Goal: Use online tool/utility: Utilize a website feature to perform a specific function

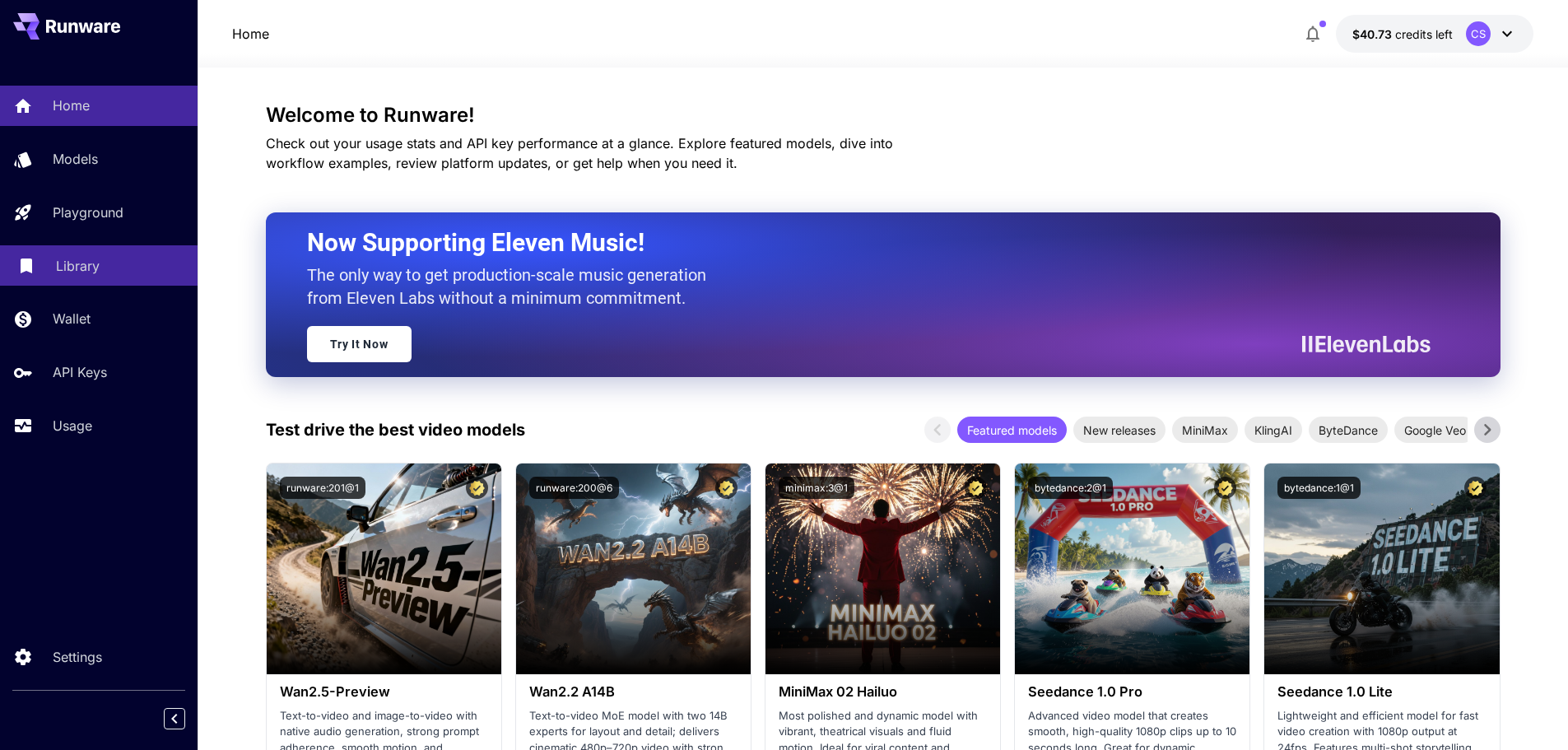
click at [75, 271] on p "Library" at bounding box center [78, 265] width 44 height 20
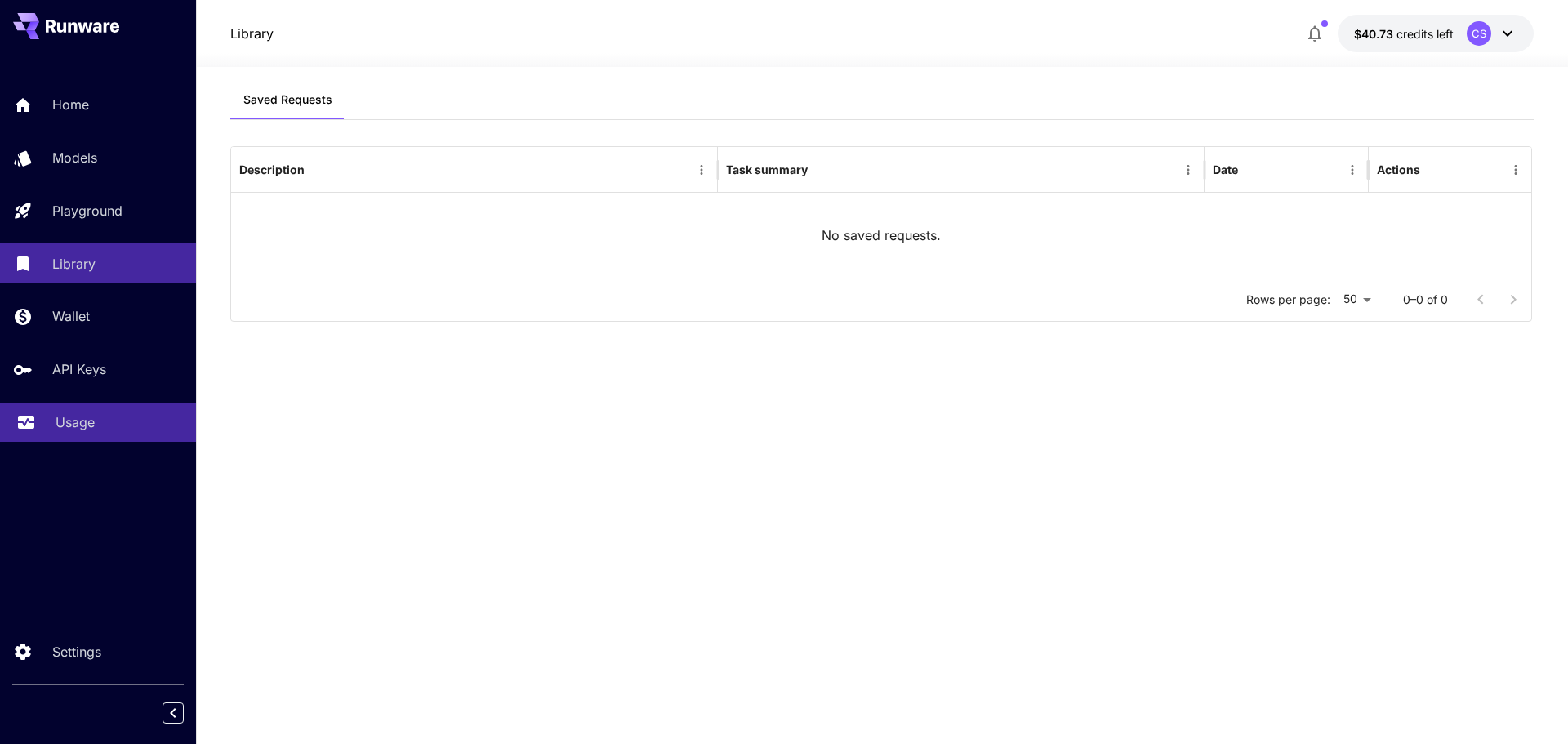
click at [64, 425] on p "Usage" at bounding box center [74, 422] width 39 height 20
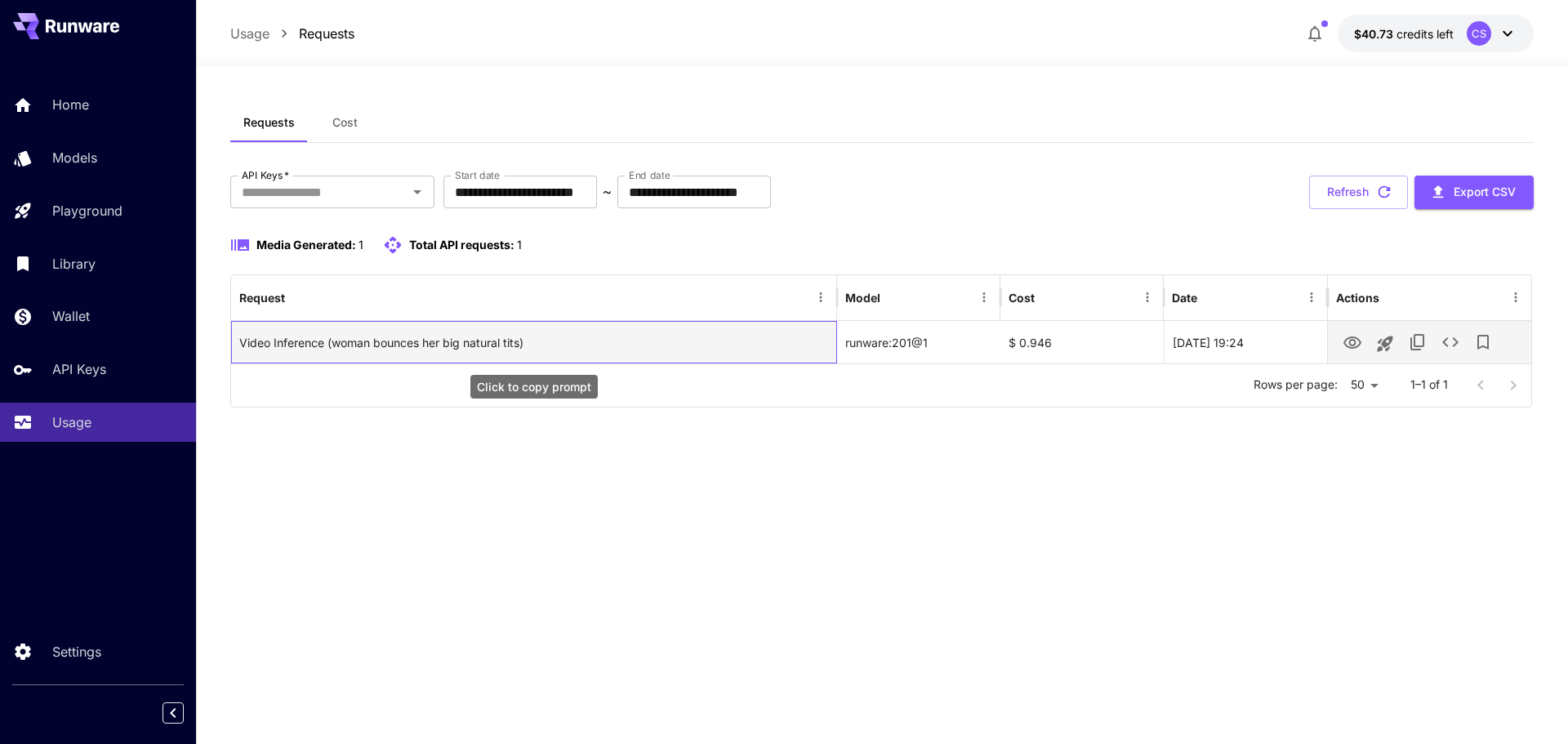
click at [695, 324] on div "Video Inference (woman bounces her big natural tits)" at bounding box center [534, 343] width 589 height 42
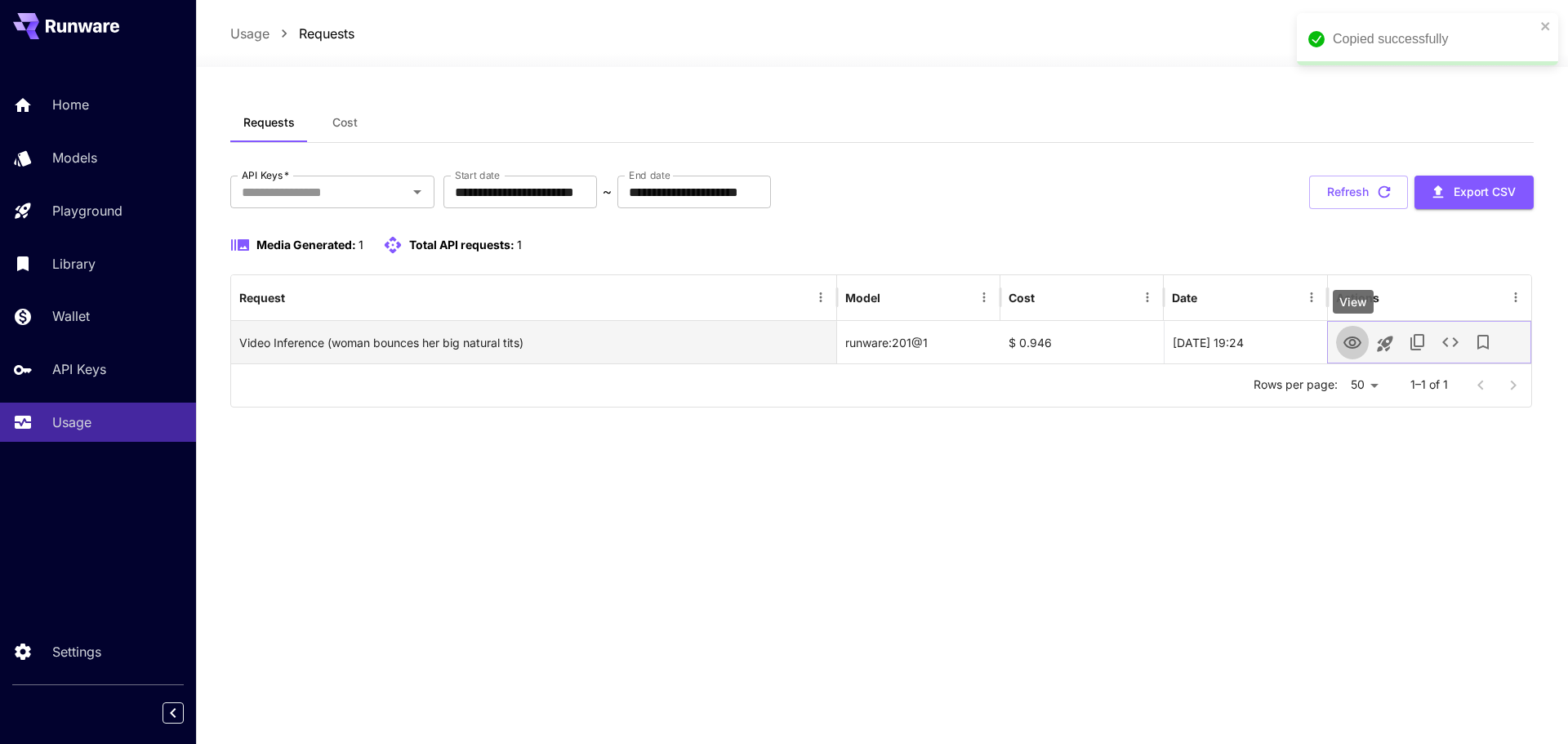
click at [1358, 332] on link "View" at bounding box center [1352, 341] width 20 height 20
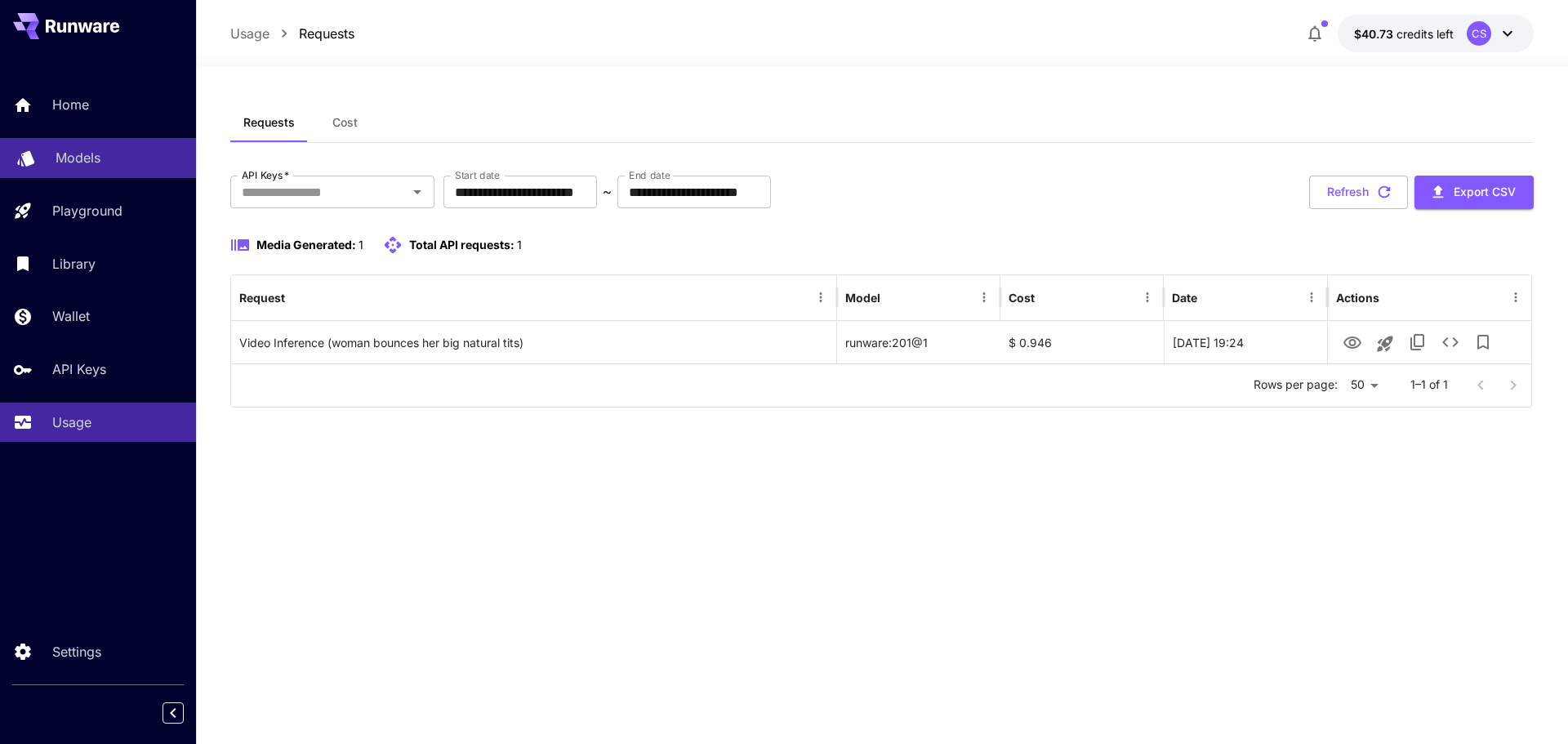
click at [97, 160] on p "Models" at bounding box center [77, 158] width 45 height 20
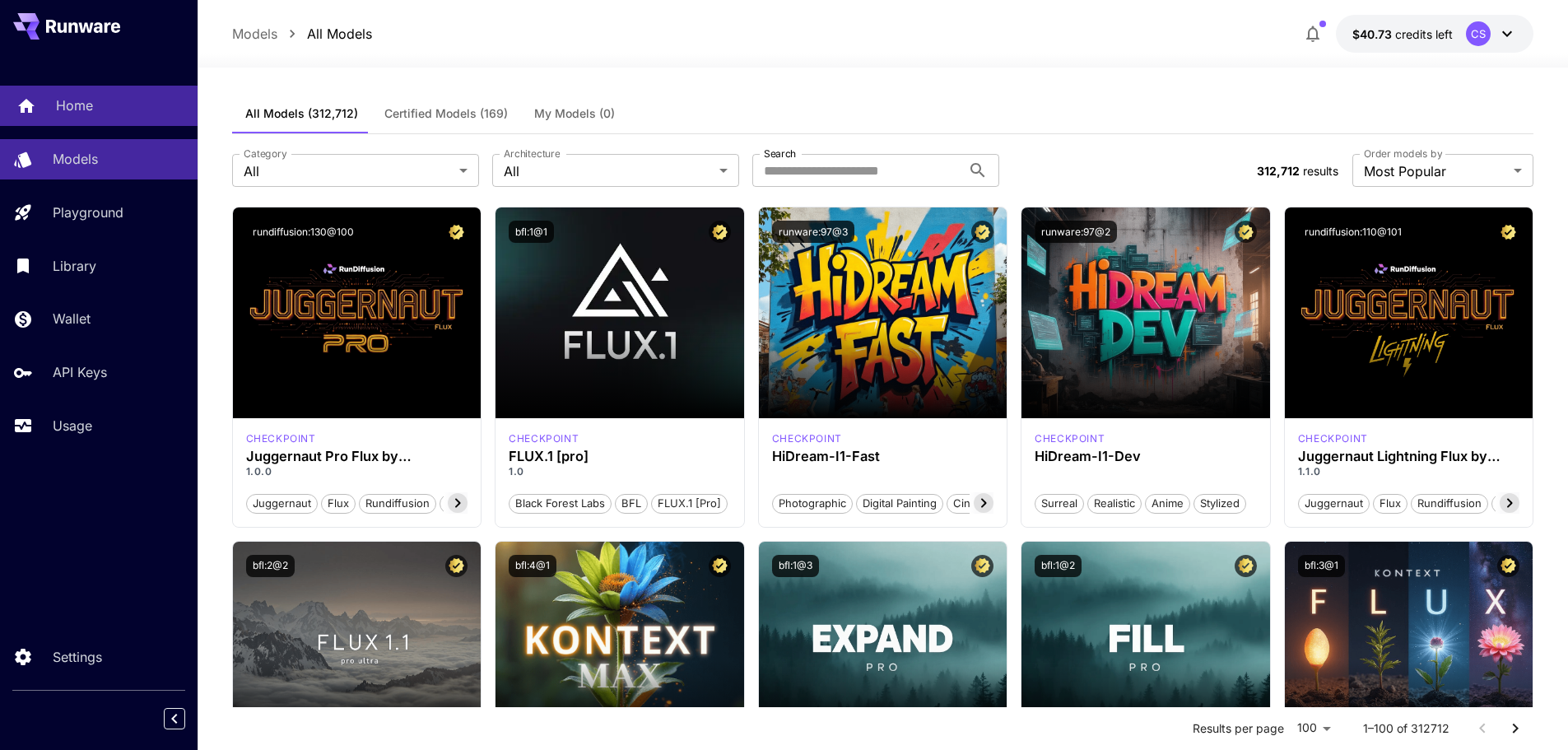
click at [91, 116] on link "Home" at bounding box center [99, 105] width 197 height 40
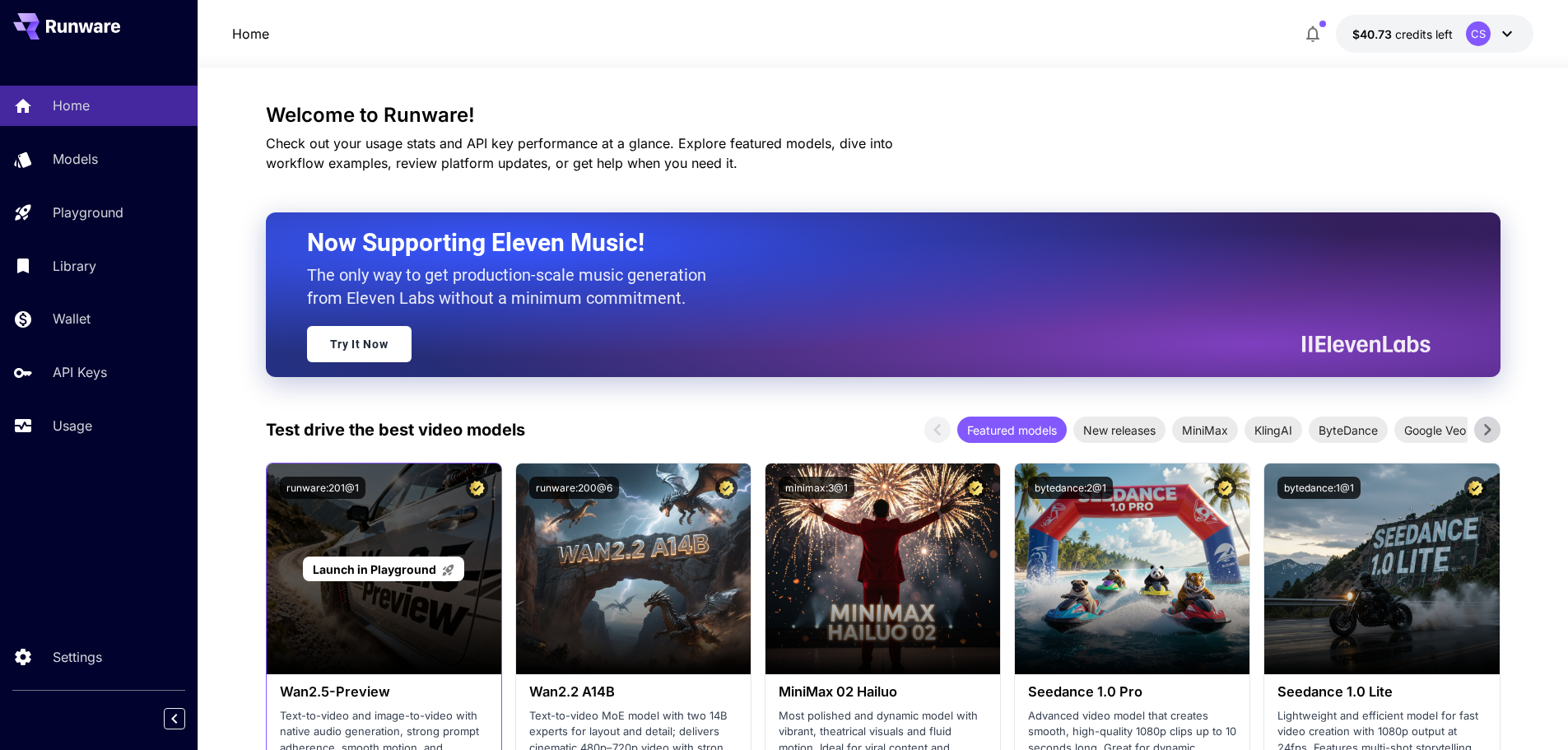
click at [390, 596] on div "Launch in Playground" at bounding box center [383, 569] width 235 height 211
click at [375, 548] on div "Launch in Playground" at bounding box center [383, 569] width 235 height 211
click at [374, 558] on div "Launch in Playground" at bounding box center [383, 569] width 161 height 26
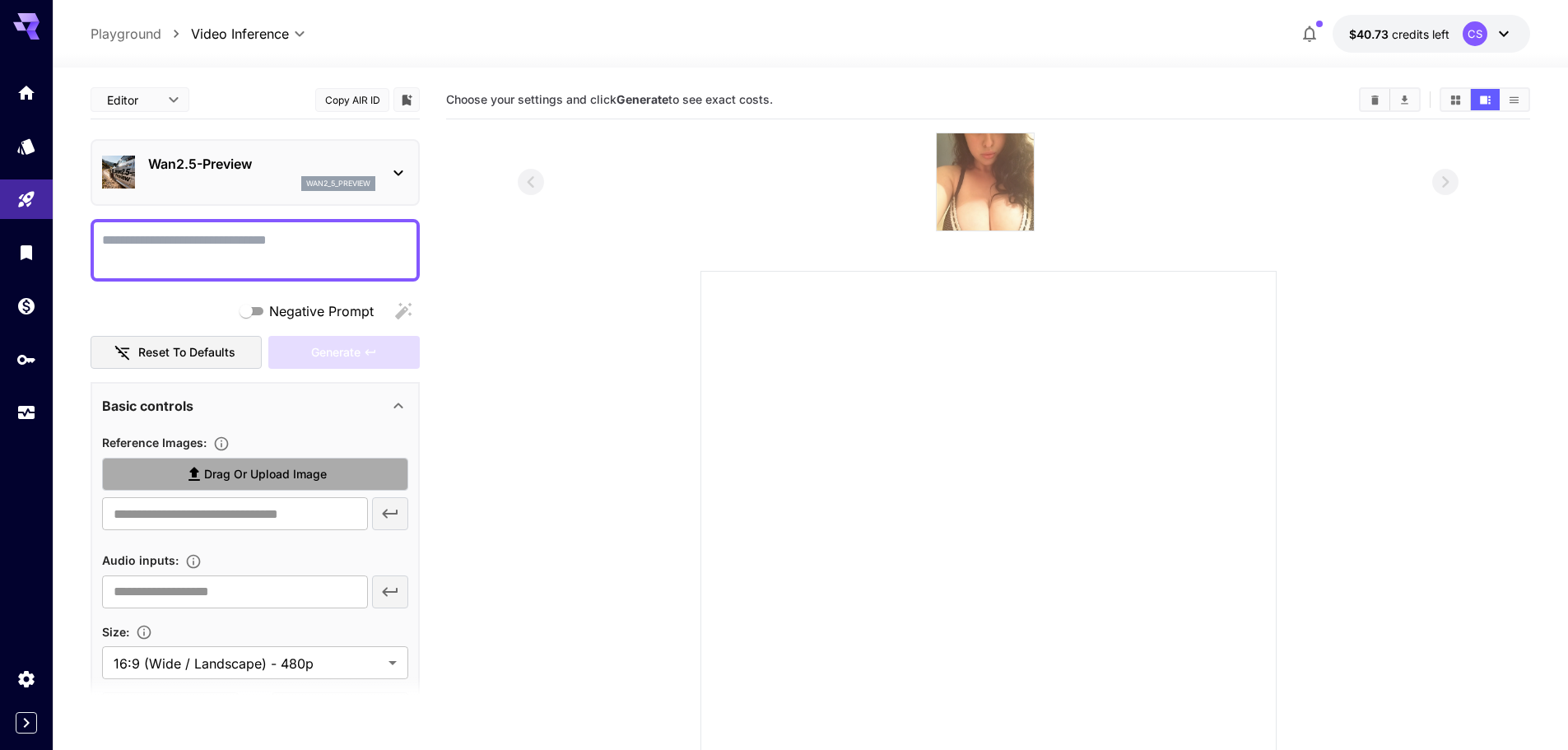
click at [278, 465] on span "Drag or upload image" at bounding box center [265, 474] width 123 height 20
click at [0, 0] on input "Drag or upload image" at bounding box center [0, 0] width 0 height 0
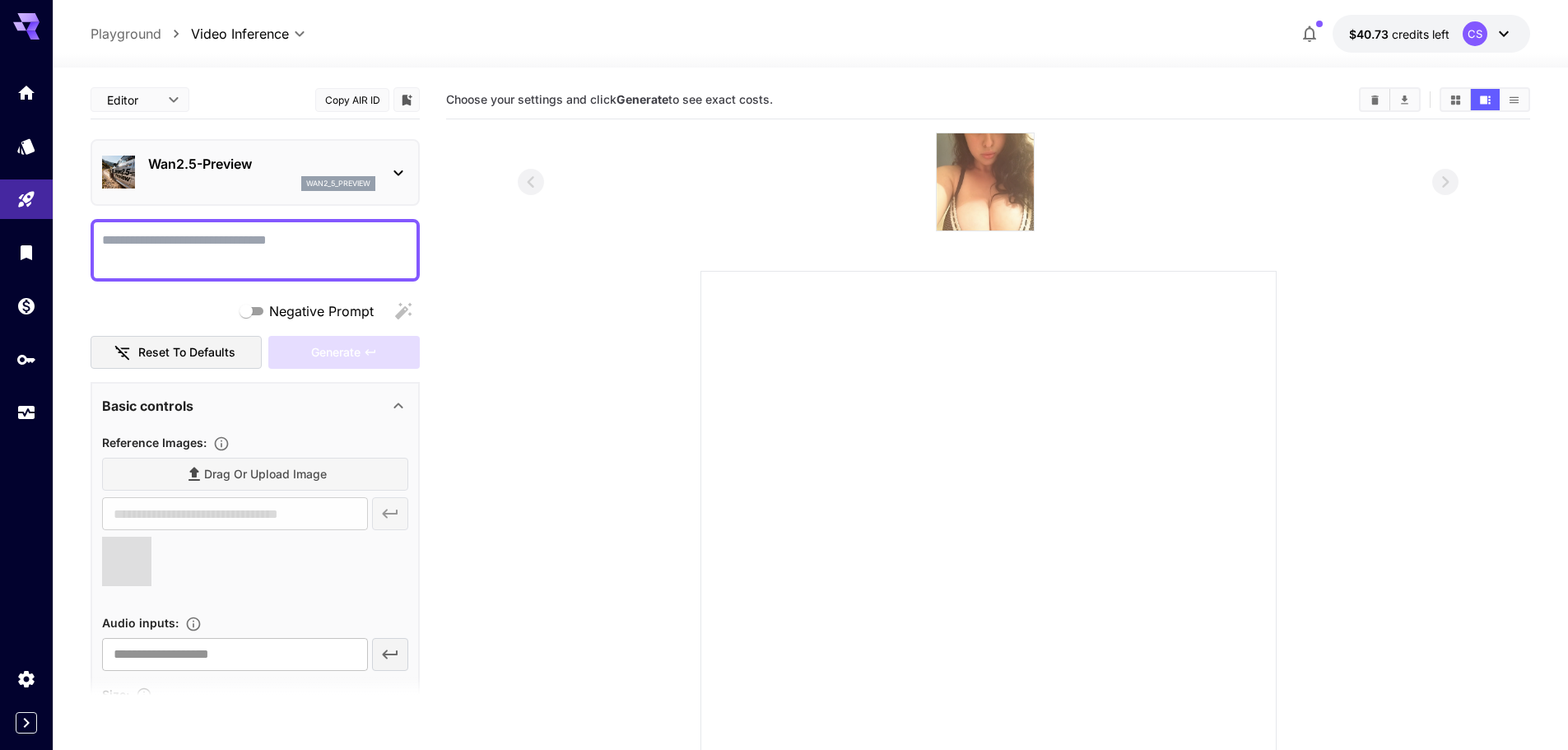
click at [276, 244] on textarea "Negative Prompt" at bounding box center [256, 250] width 307 height 39
type input "**********"
click at [172, 259] on textarea "Negative Prompt" at bounding box center [256, 250] width 307 height 39
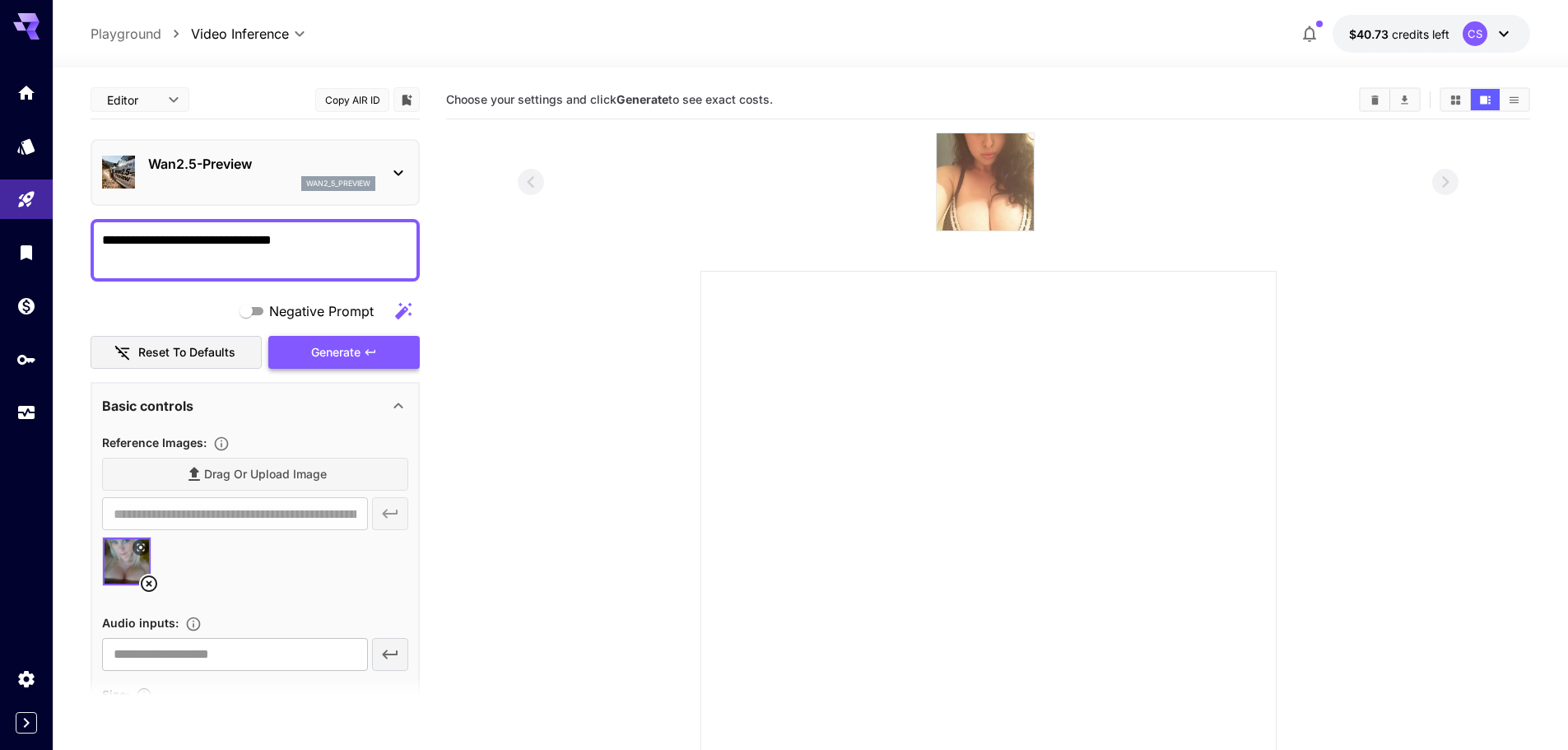
type textarea "**********"
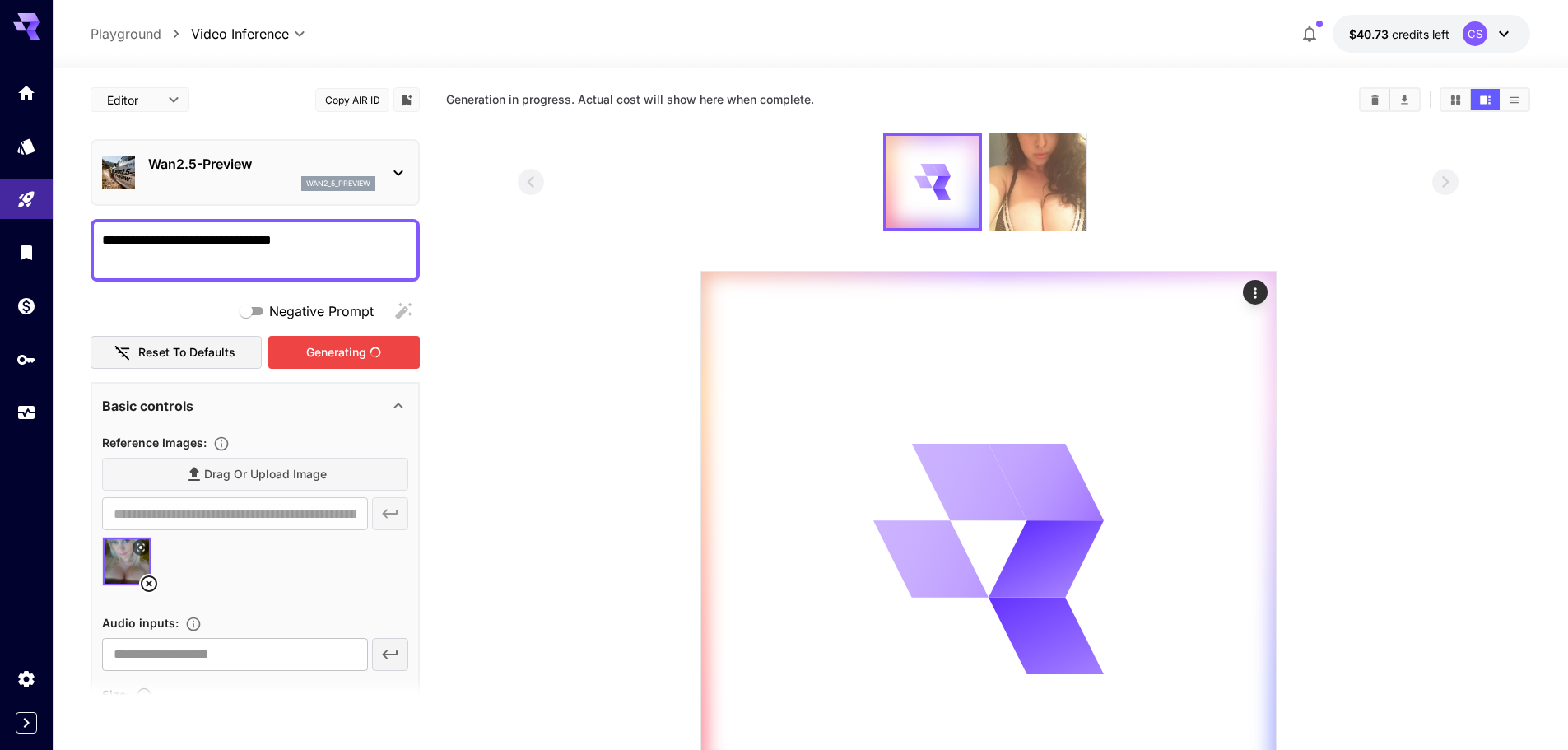
click at [347, 347] on div "Generating" at bounding box center [344, 352] width 151 height 34
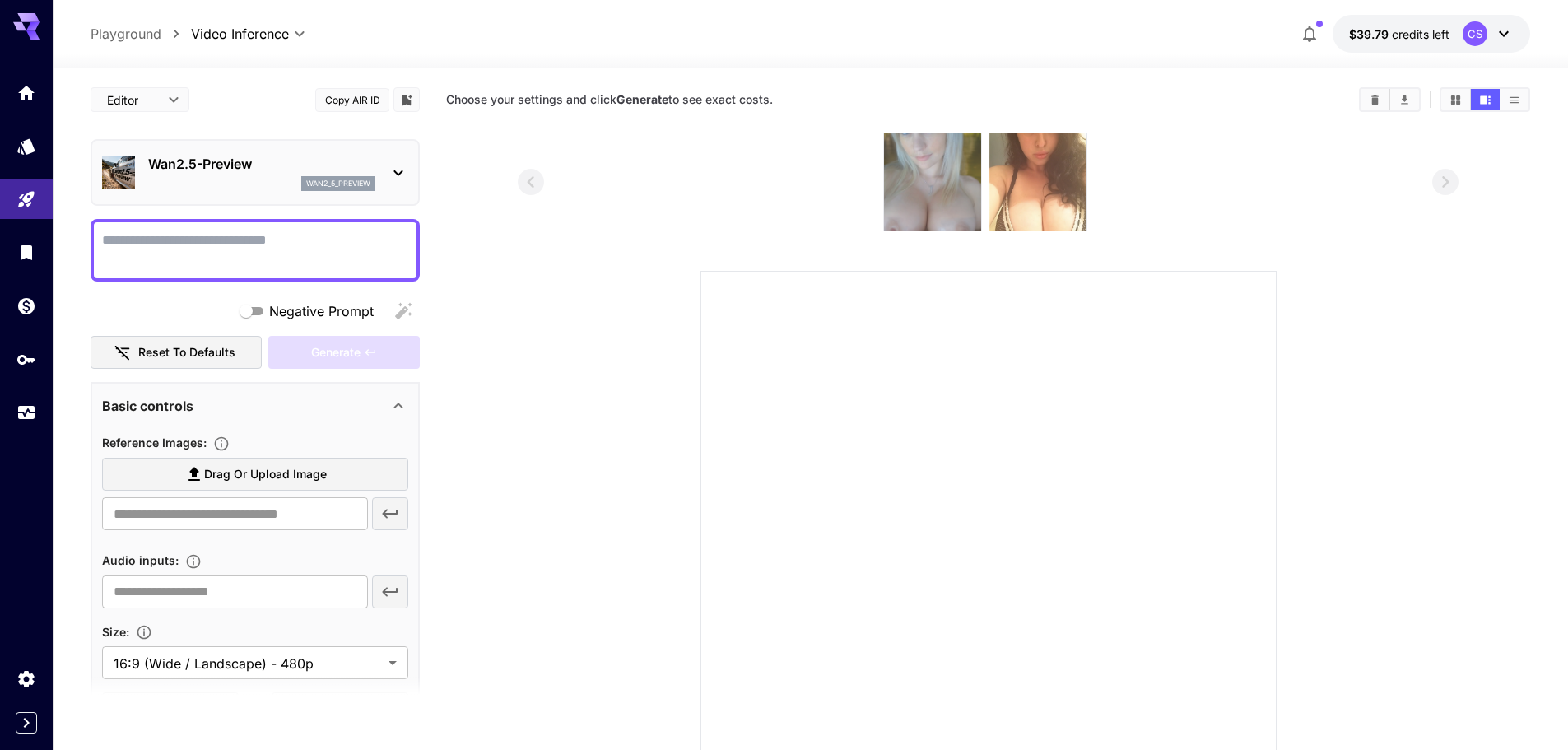
click at [932, 174] on img at bounding box center [932, 181] width 97 height 97
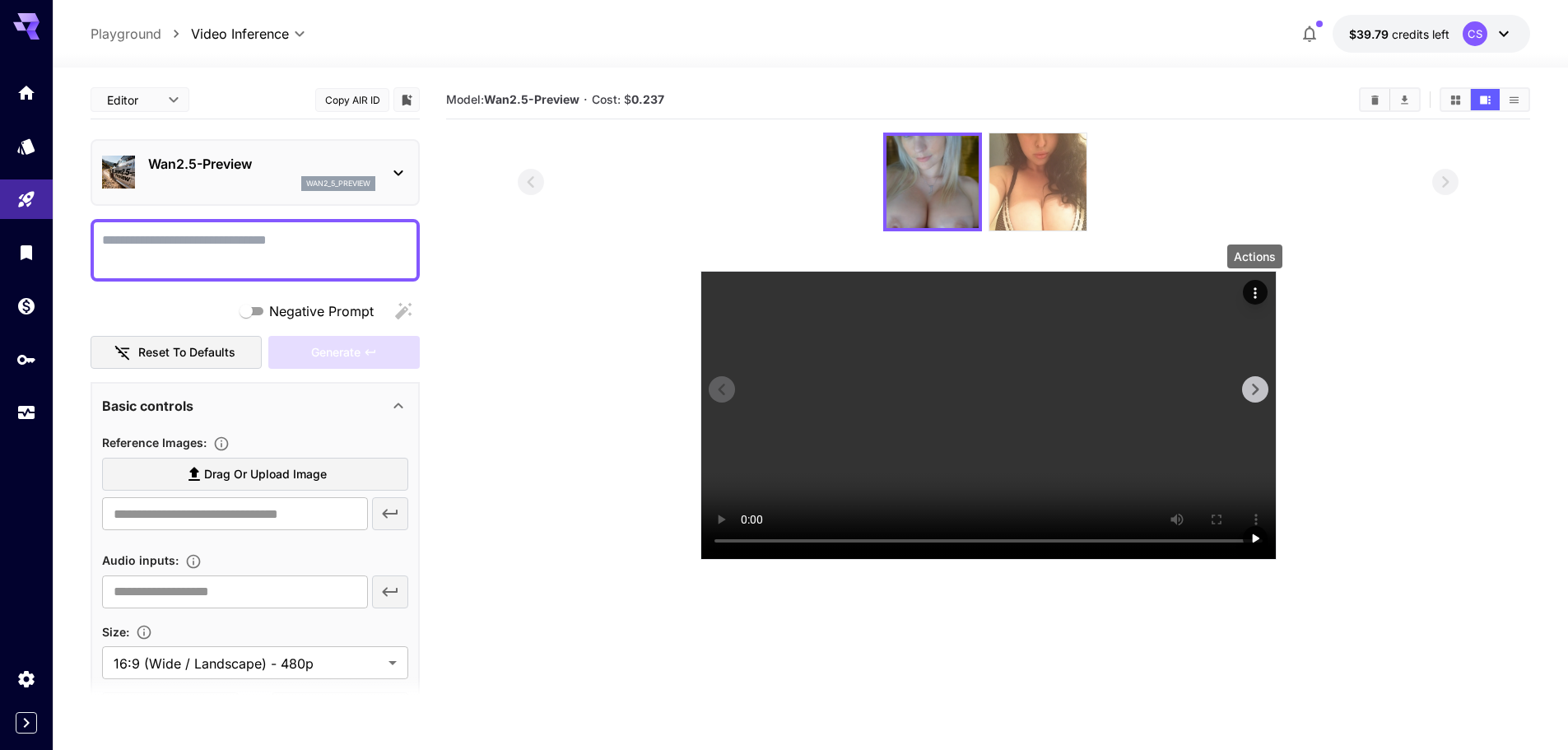
click at [1253, 301] on icon "Actions" at bounding box center [1255, 292] width 16 height 16
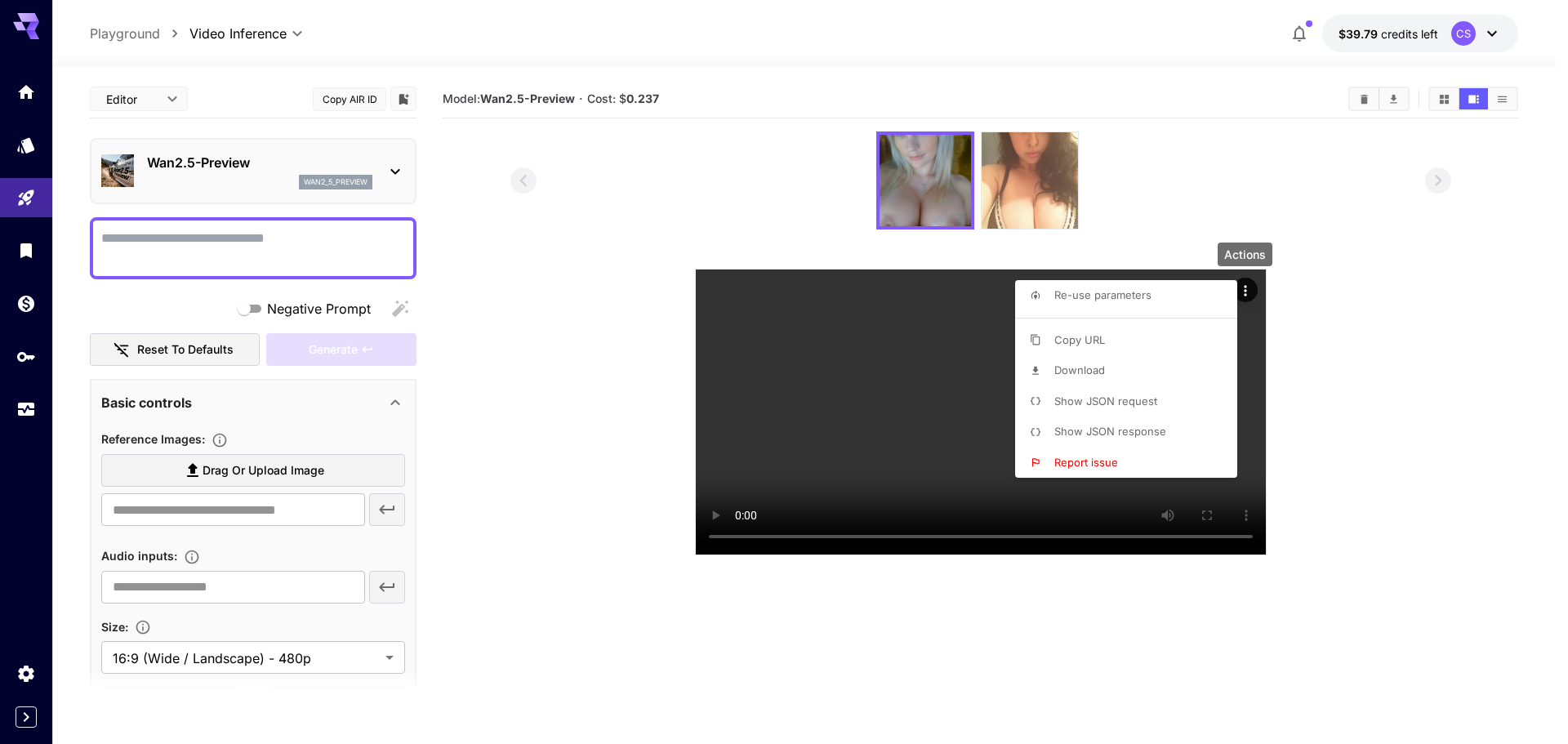
click at [1061, 378] on p "Download" at bounding box center [1080, 371] width 50 height 16
click at [378, 175] on div at bounding box center [784, 372] width 1568 height 744
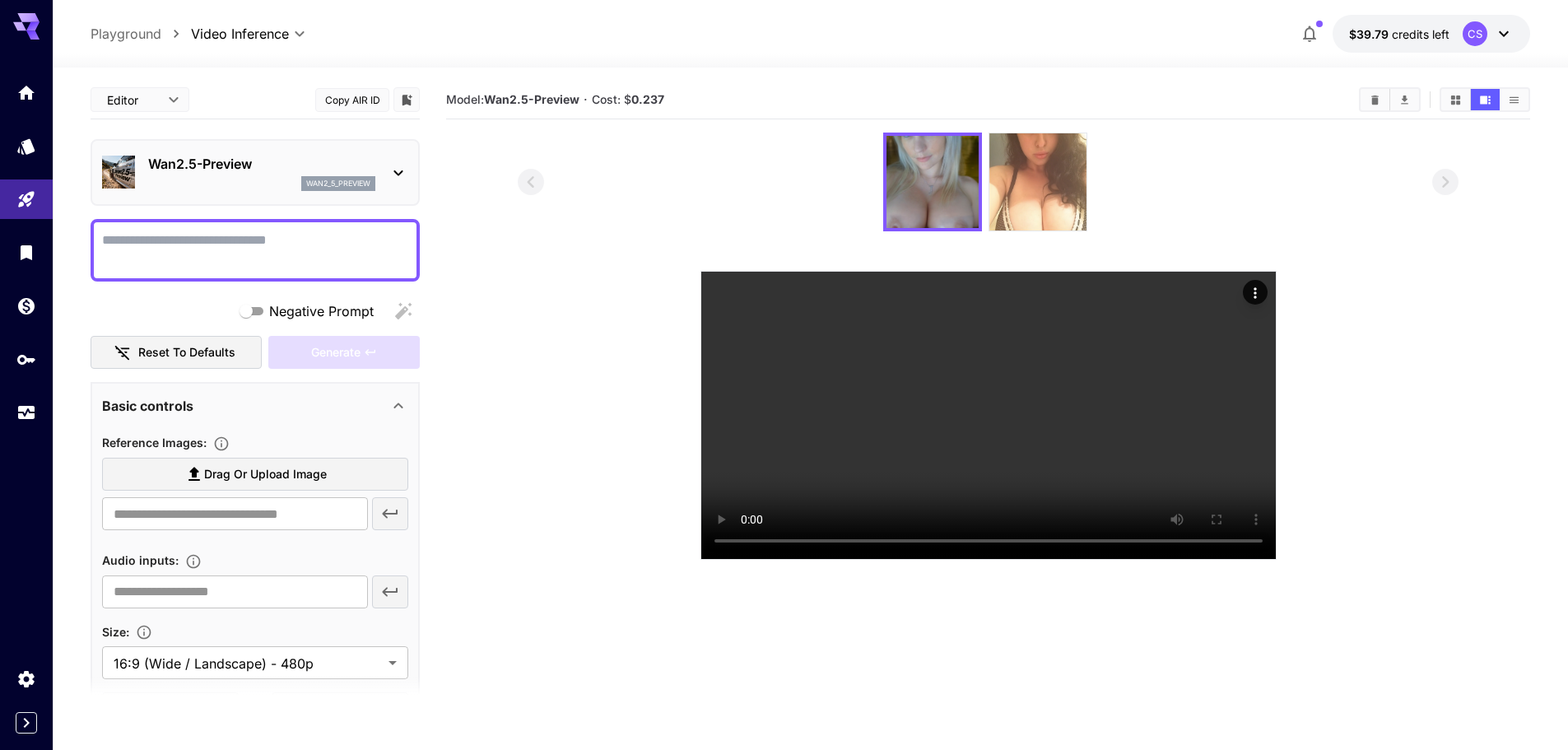
click at [292, 471] on span "Drag or upload image" at bounding box center [265, 474] width 123 height 20
click at [0, 0] on input "Drag or upload image" at bounding box center [0, 0] width 0 height 0
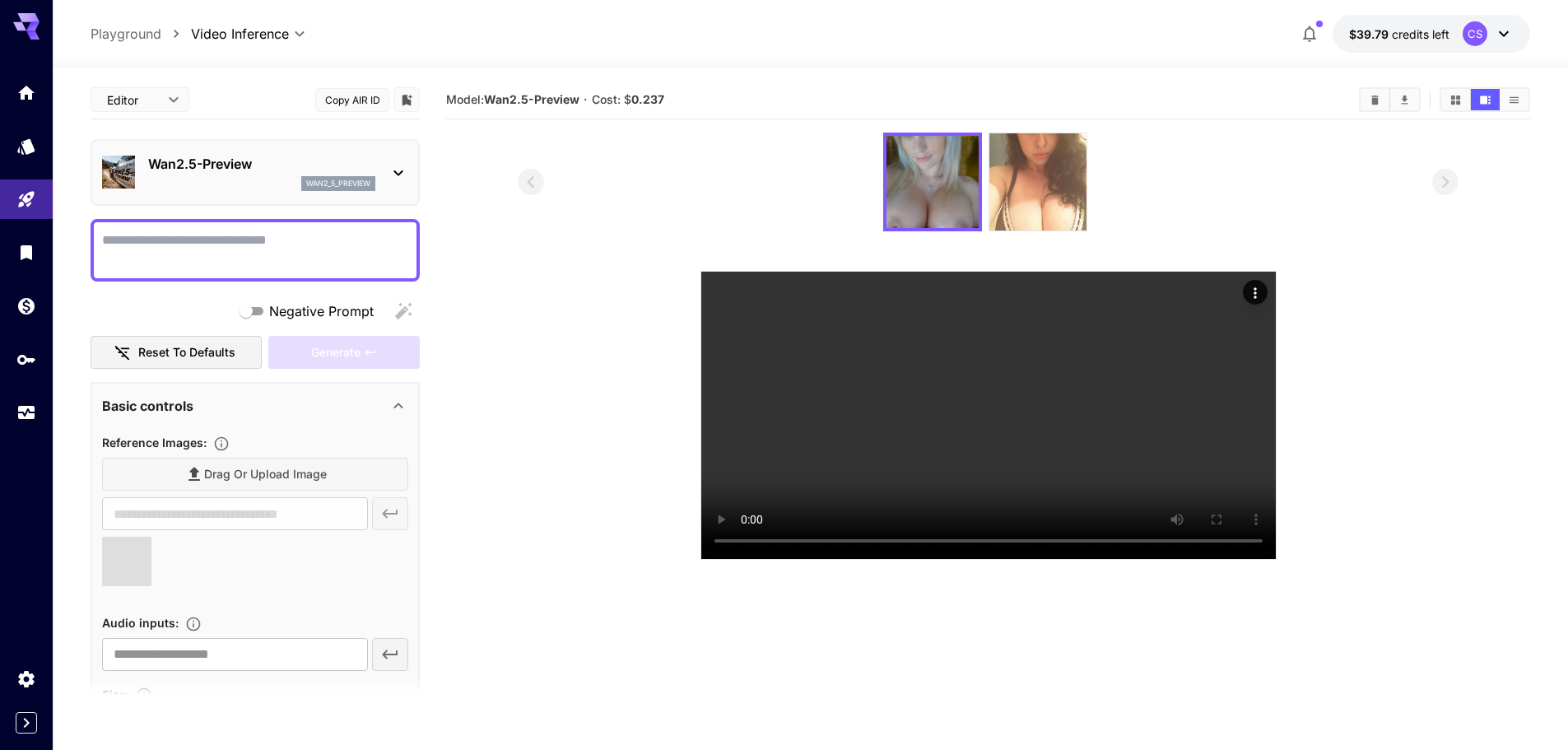
click at [197, 255] on textarea "Negative Prompt" at bounding box center [256, 250] width 307 height 39
type input "**********"
click at [193, 257] on textarea "Negative Prompt" at bounding box center [256, 250] width 307 height 39
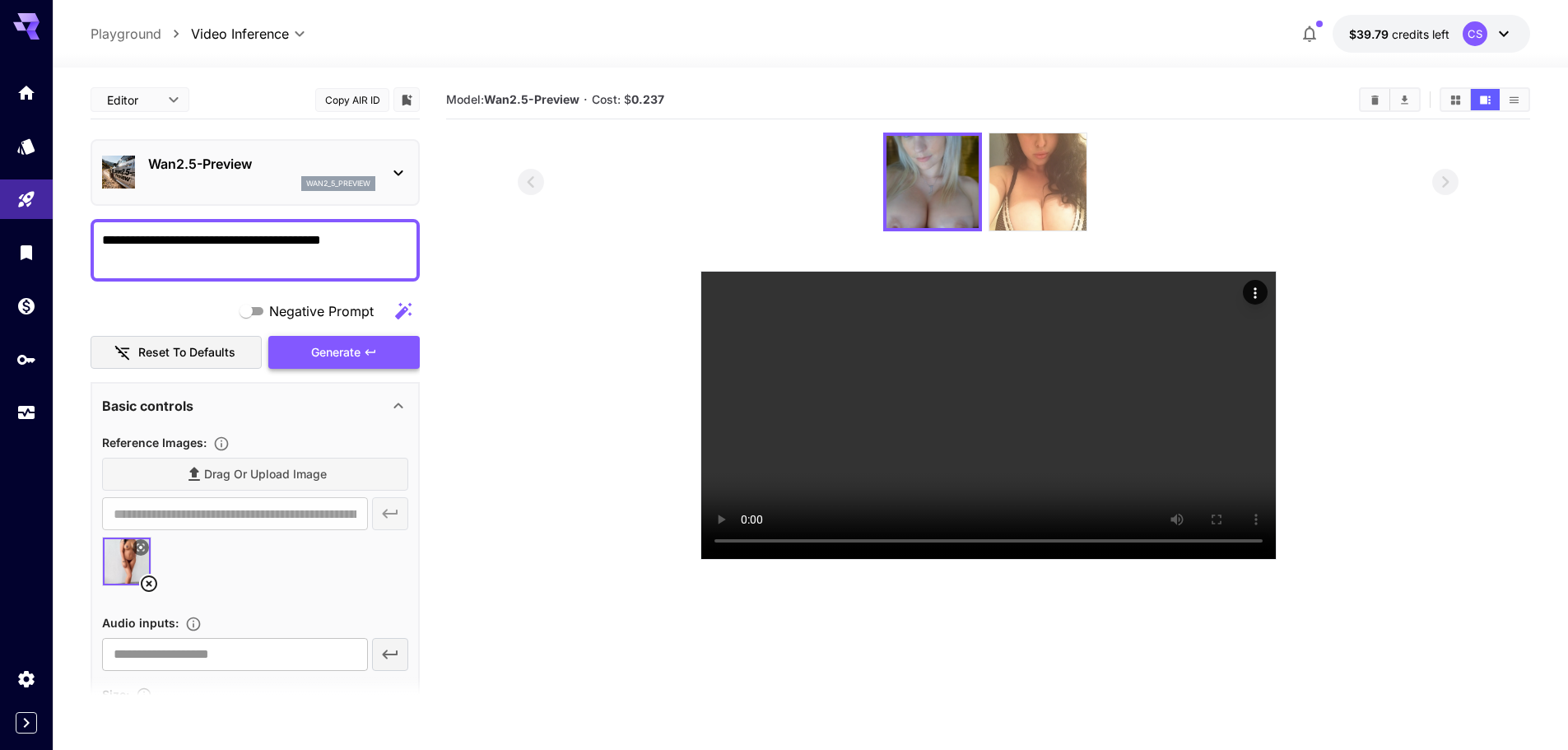
type textarea "**********"
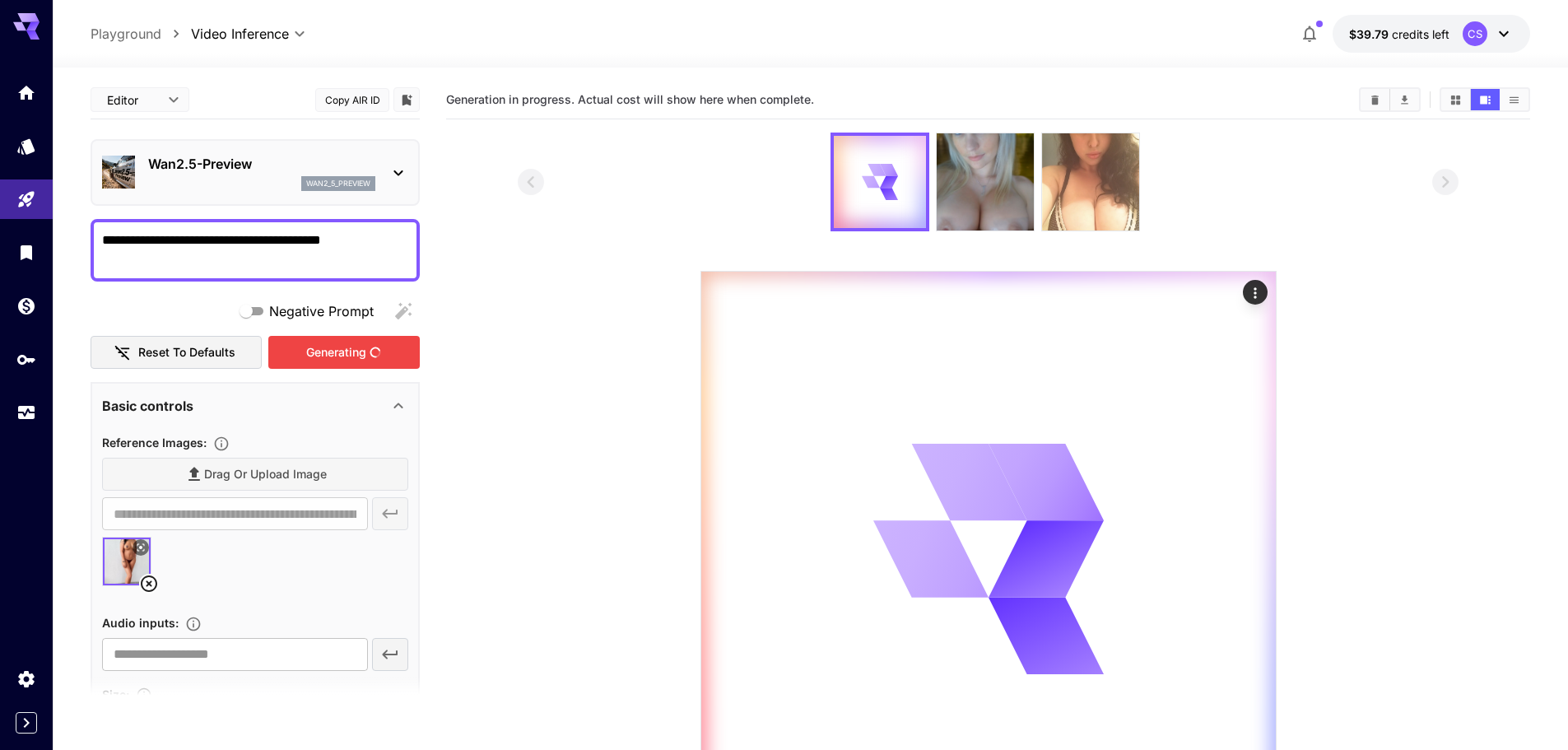
click at [336, 359] on div "Generating" at bounding box center [344, 352] width 151 height 34
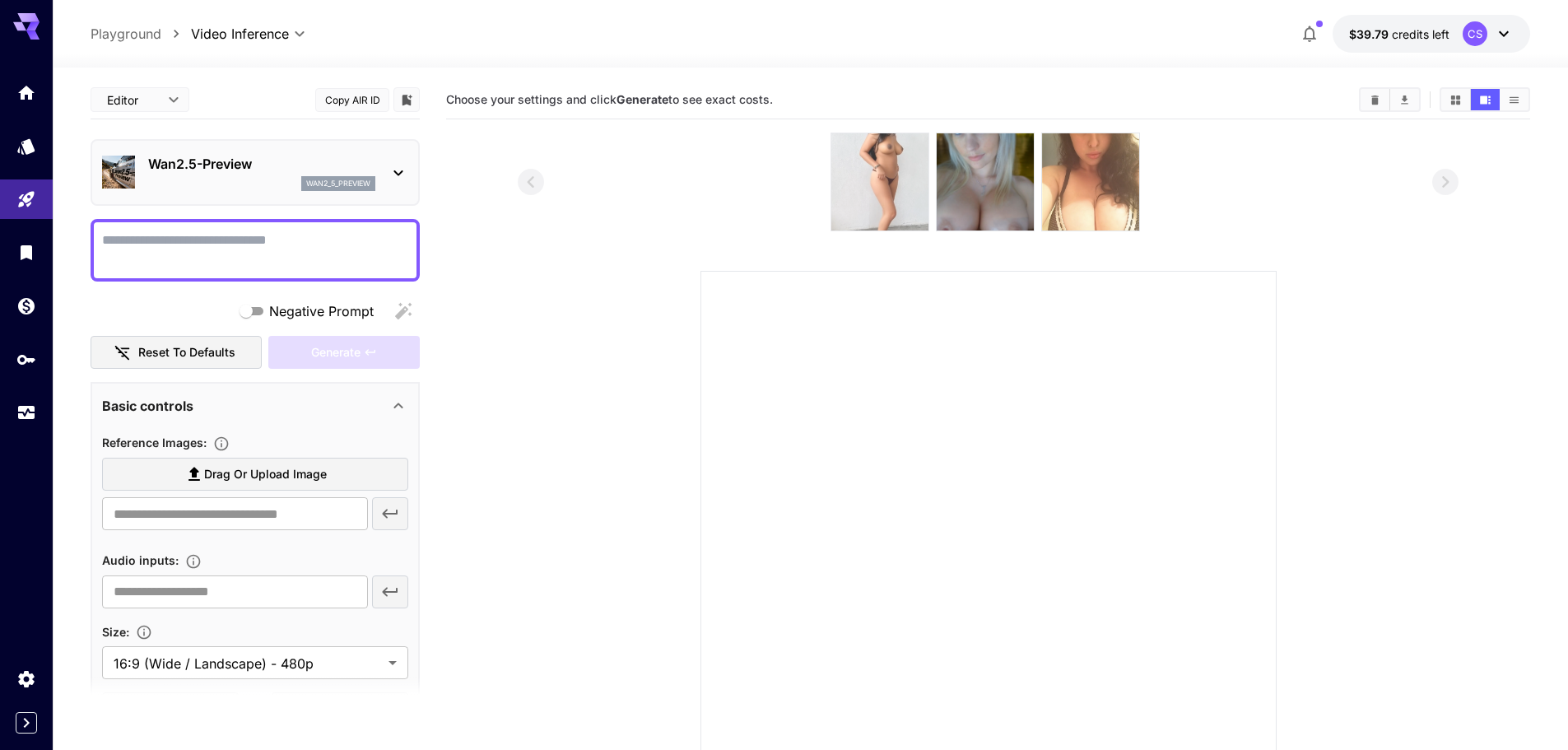
click at [863, 181] on img at bounding box center [879, 181] width 97 height 97
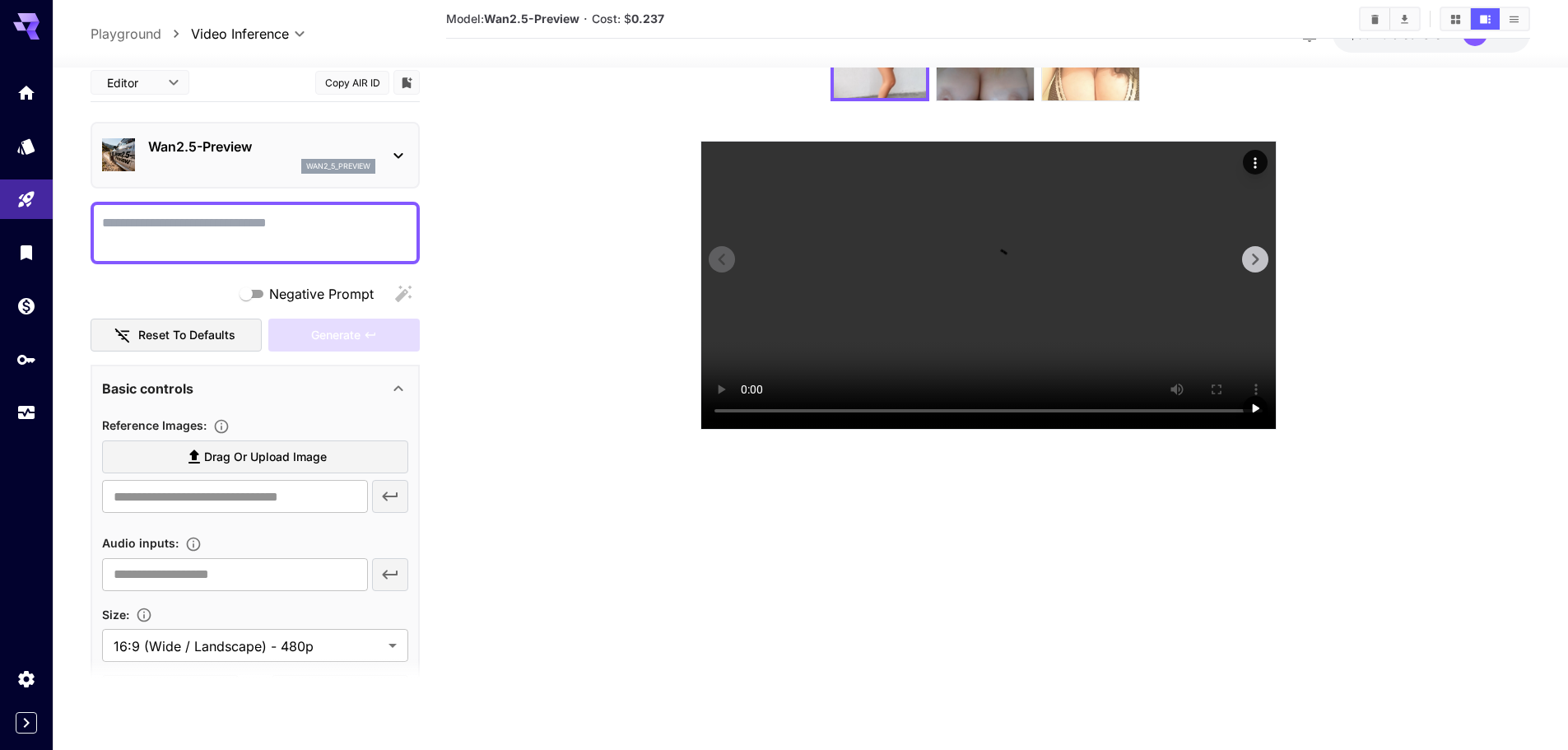
scroll to position [247, 0]
click at [998, 429] on video at bounding box center [989, 285] width 575 height 287
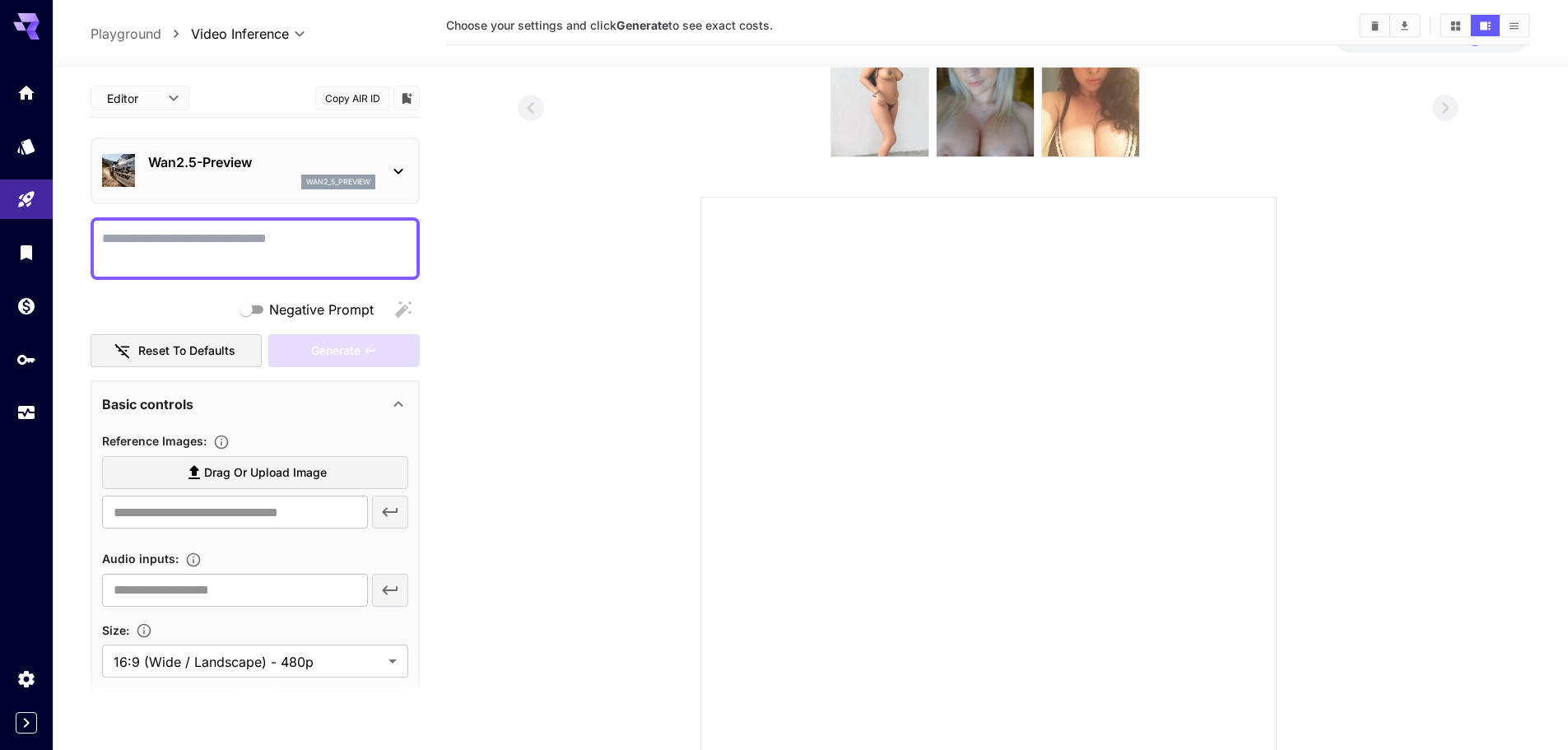
scroll to position [0, 0]
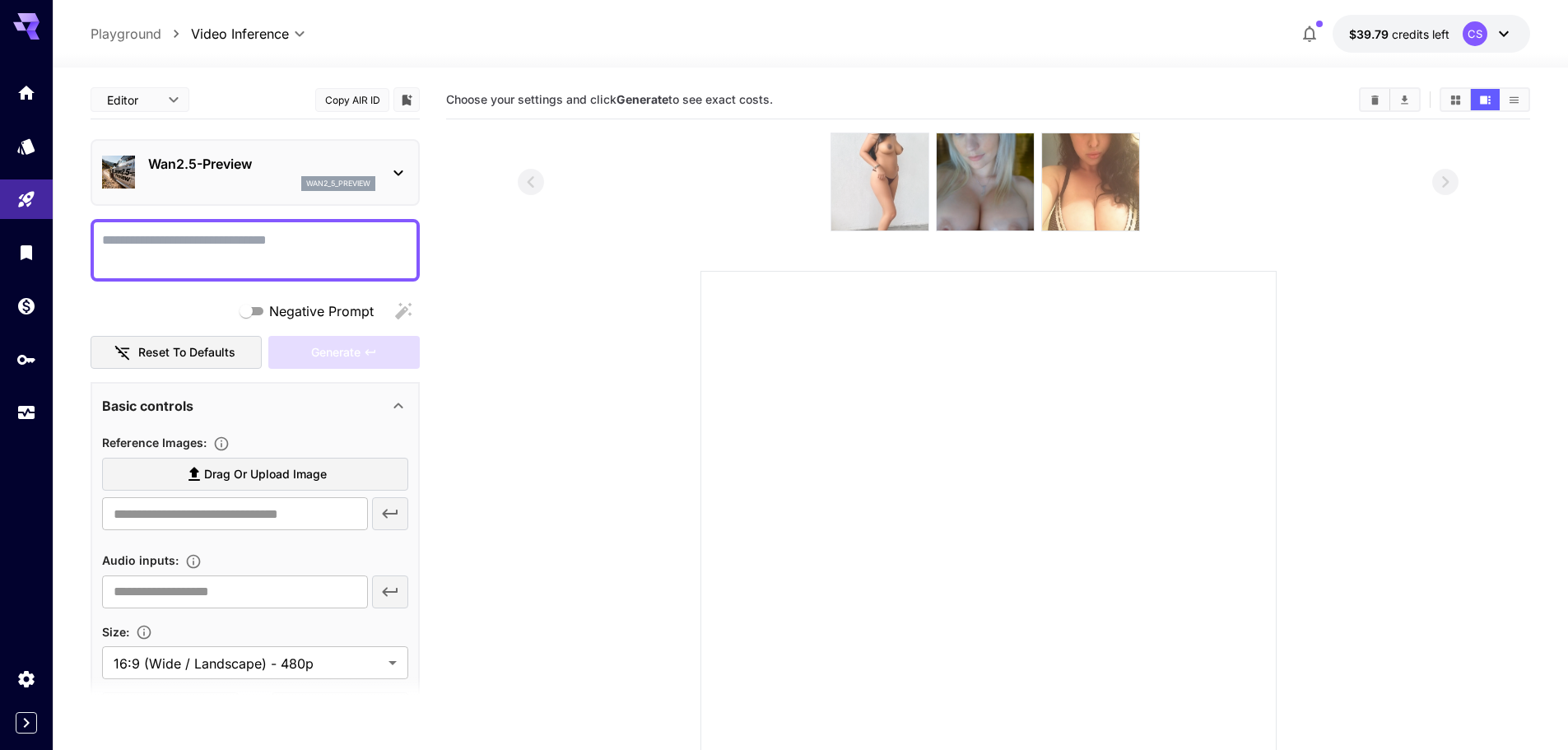
click at [877, 166] on img at bounding box center [879, 181] width 97 height 97
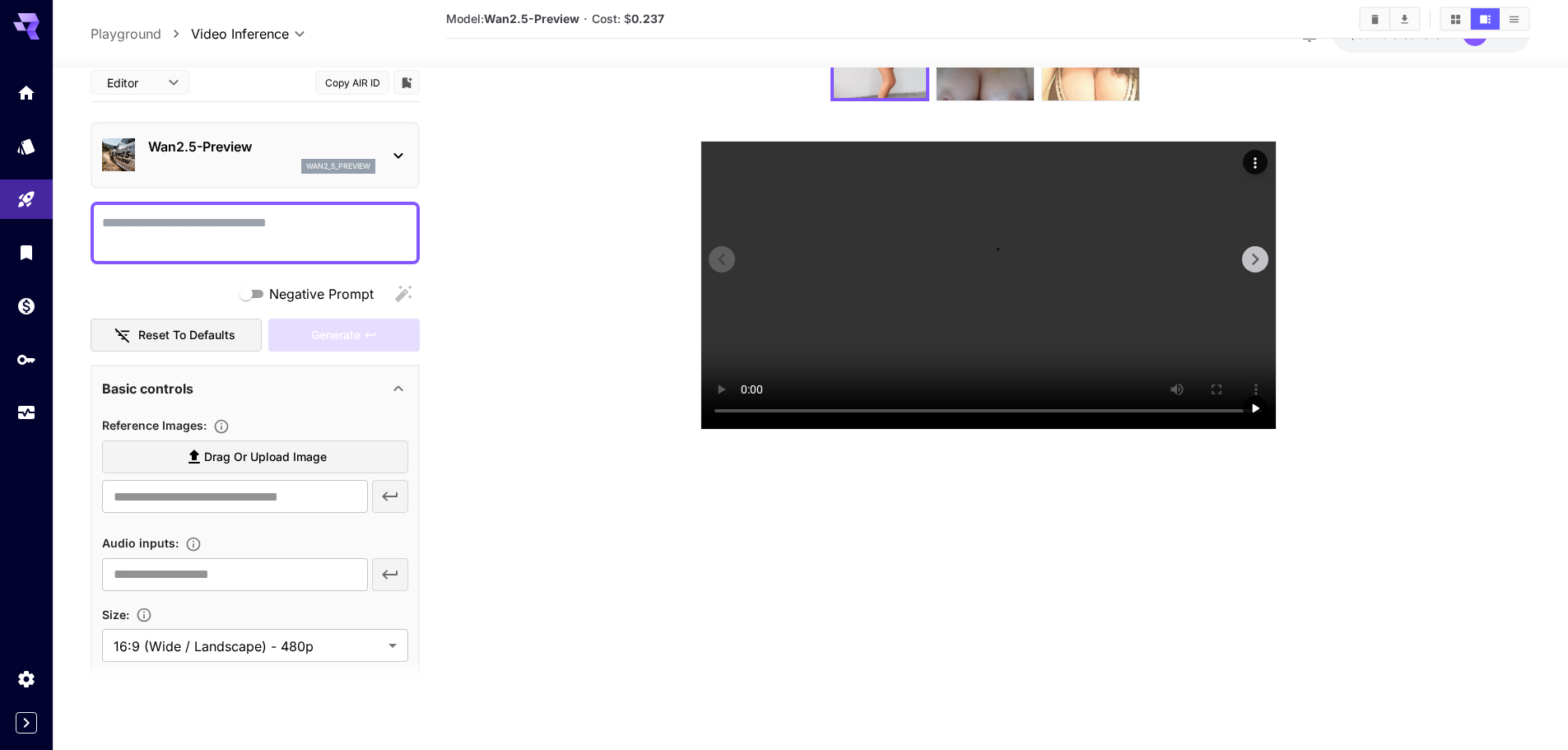
scroll to position [247, 0]
drag, startPoint x: 956, startPoint y: 421, endPoint x: 858, endPoint y: 382, distance: 105.5
click at [956, 419] on video at bounding box center [989, 285] width 575 height 287
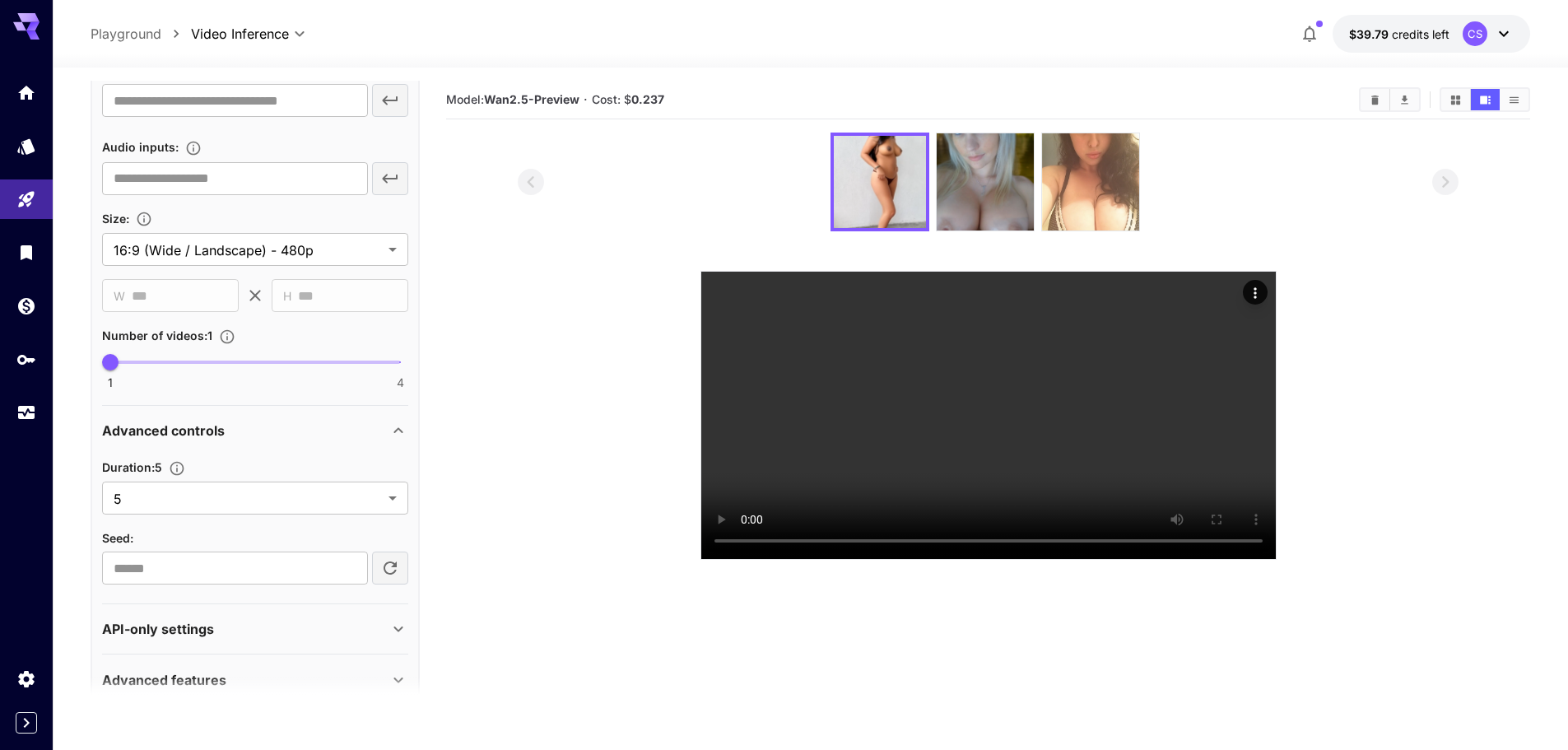
scroll to position [360, 0]
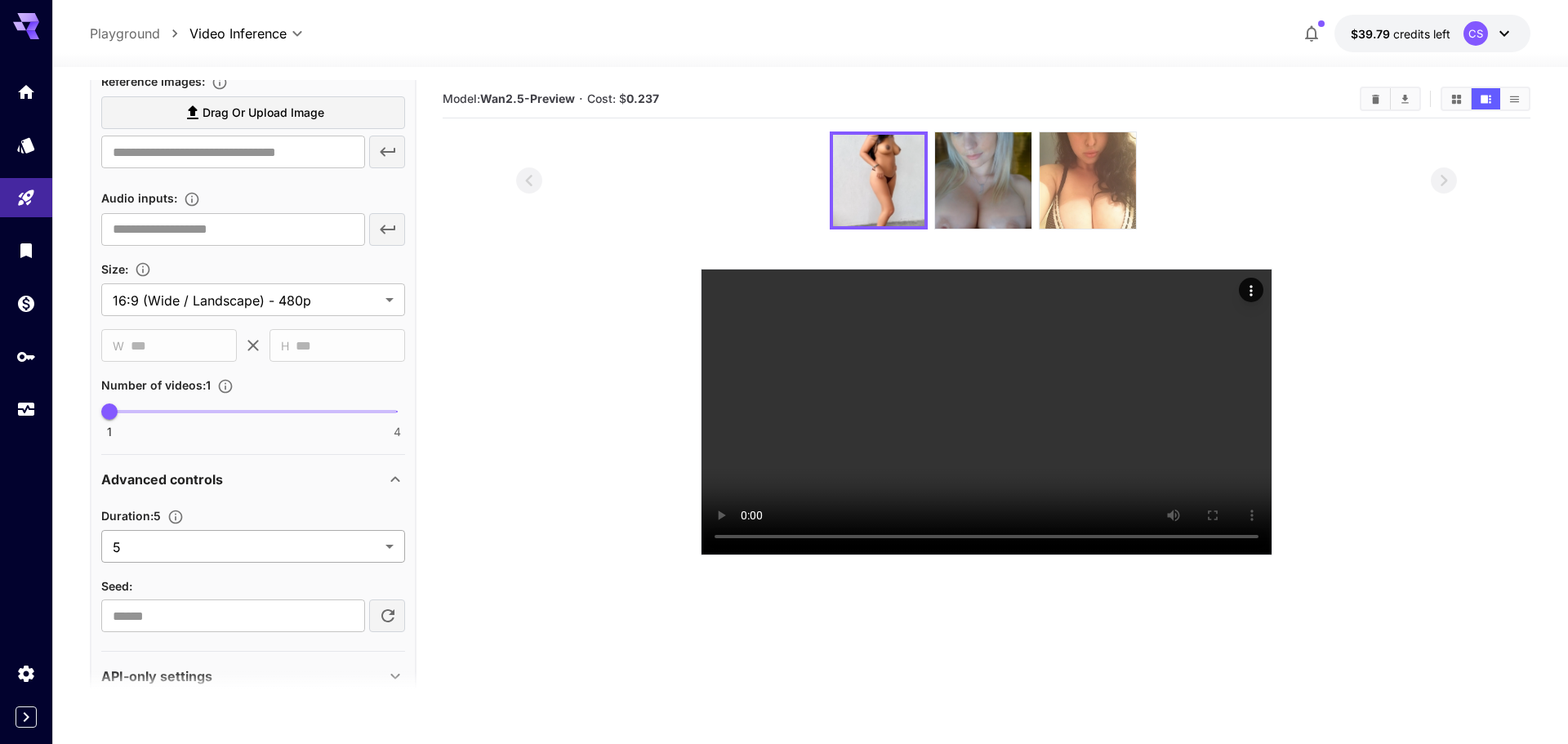
click at [177, 542] on body "**********" at bounding box center [784, 436] width 1568 height 873
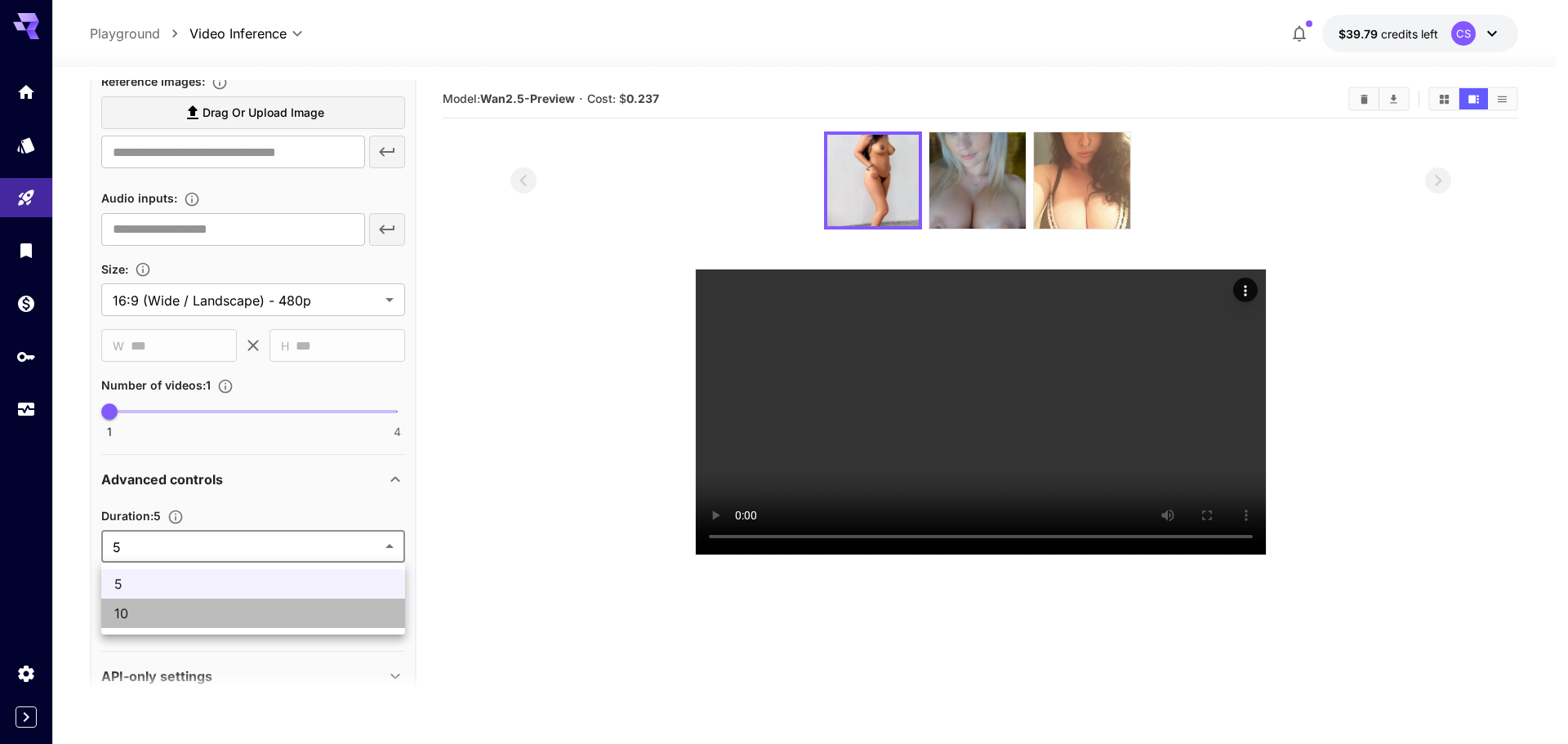
click at [177, 618] on span "10" at bounding box center [253, 613] width 277 height 20
type input "**"
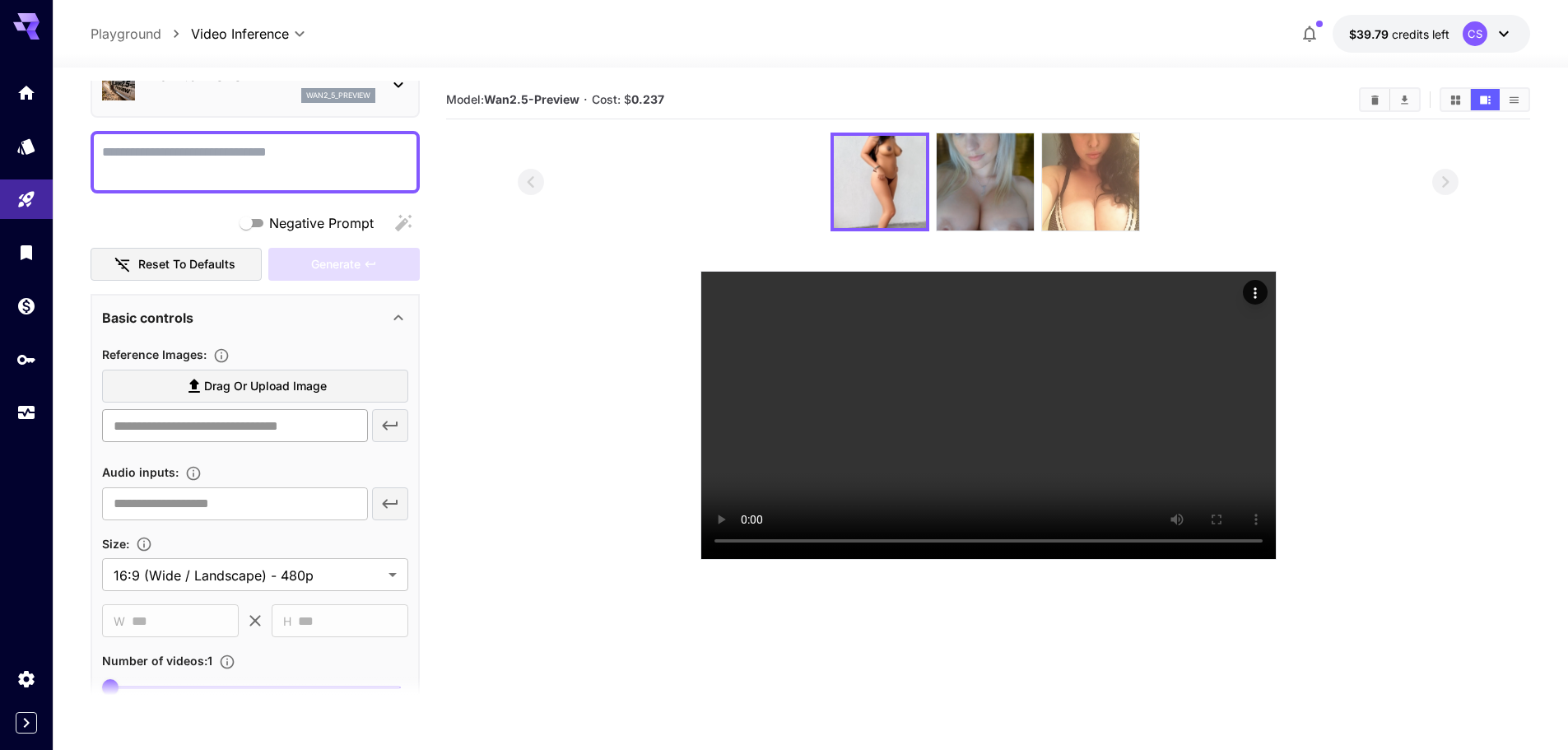
scroll to position [0, 0]
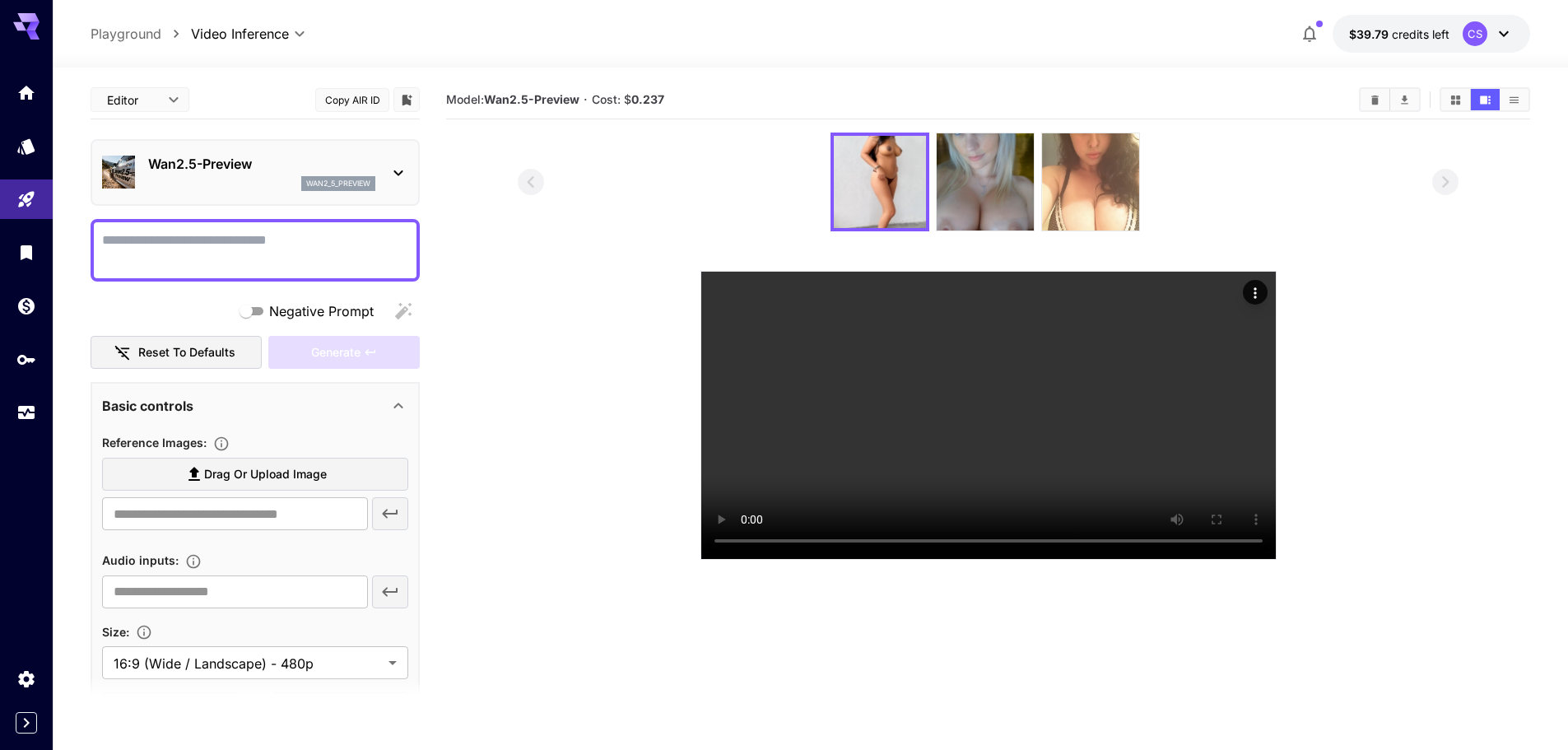
click at [168, 251] on textarea "Negative Prompt" at bounding box center [256, 250] width 307 height 39
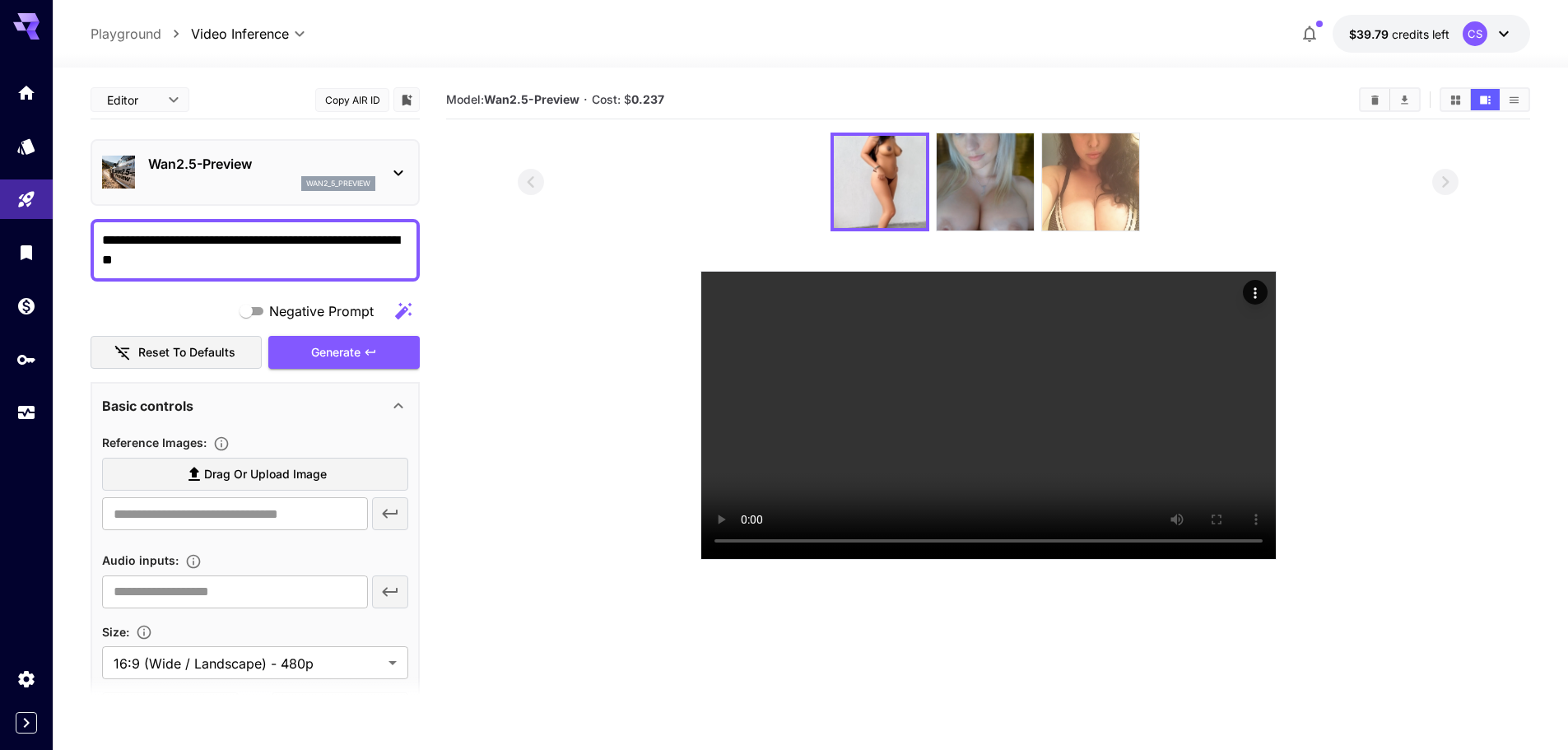
click at [343, 351] on div "Generate" at bounding box center [344, 352] width 151 height 34
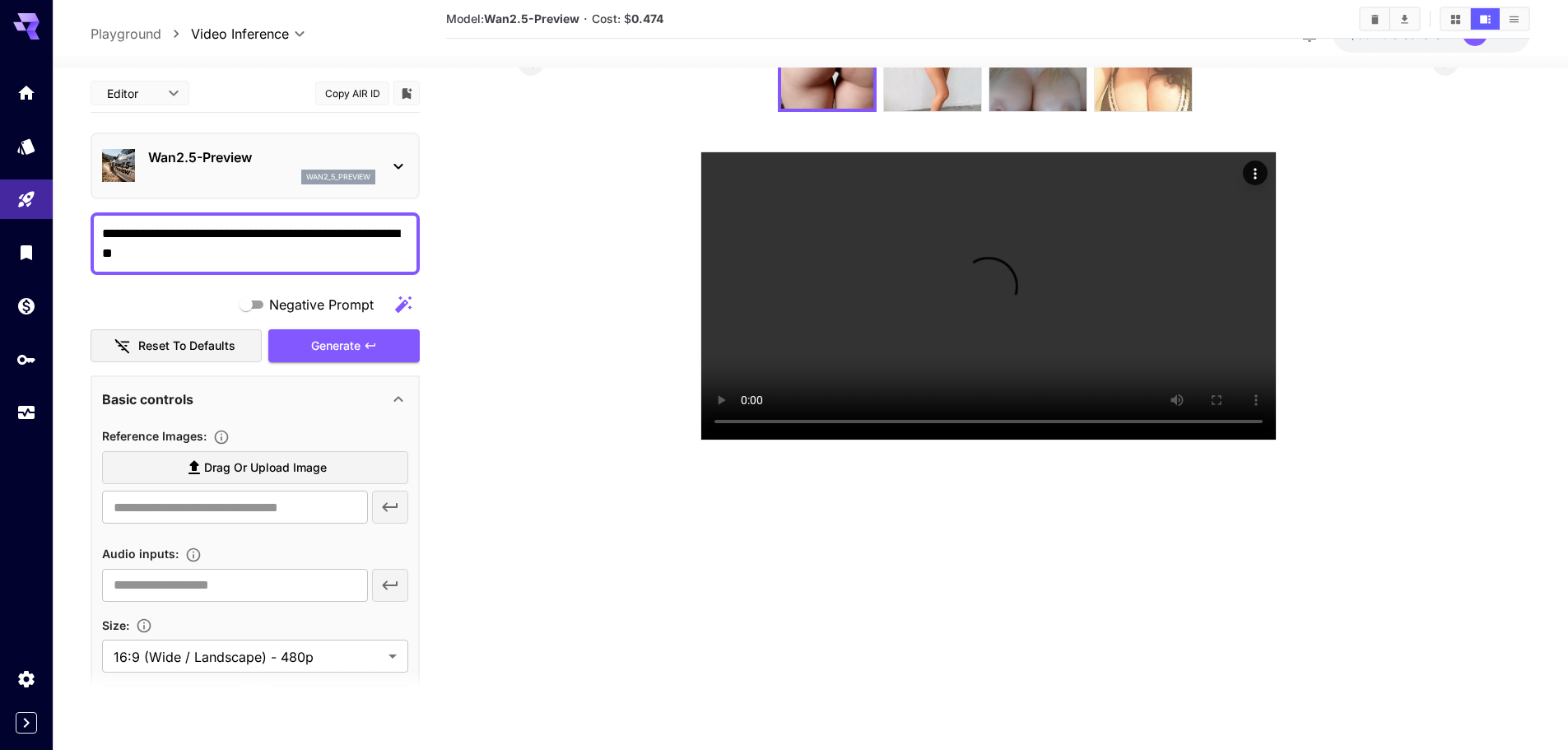
scroll to position [130, 0]
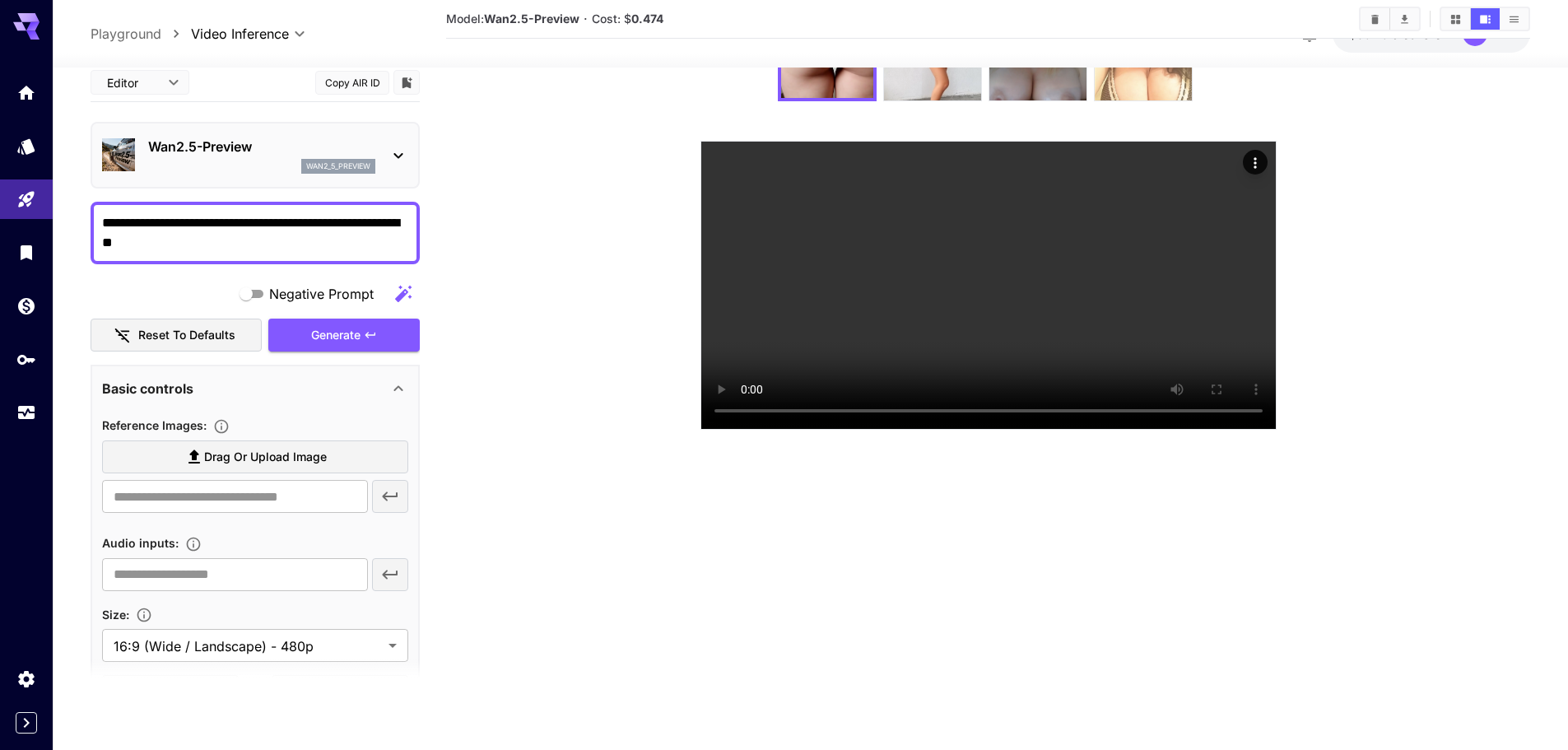
click at [381, 466] on label "Drag or upload image" at bounding box center [256, 456] width 307 height 34
click at [0, 0] on input "Drag or upload image" at bounding box center [0, 0] width 0 height 0
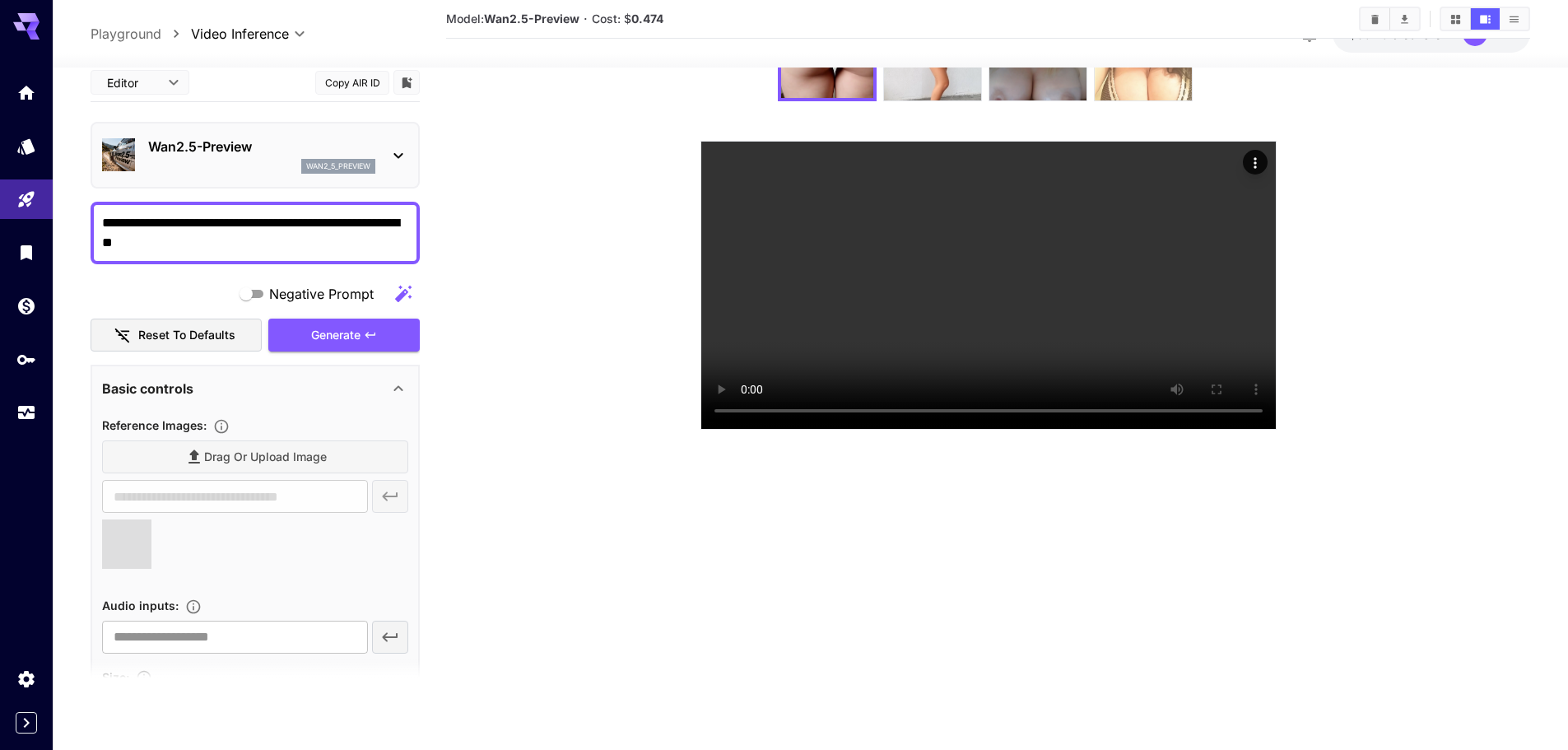
drag, startPoint x: 206, startPoint y: 239, endPoint x: -46, endPoint y: 185, distance: 257.7
click at [0, 185] on html "**********" at bounding box center [784, 309] width 1568 height 880
type textarea "**********"
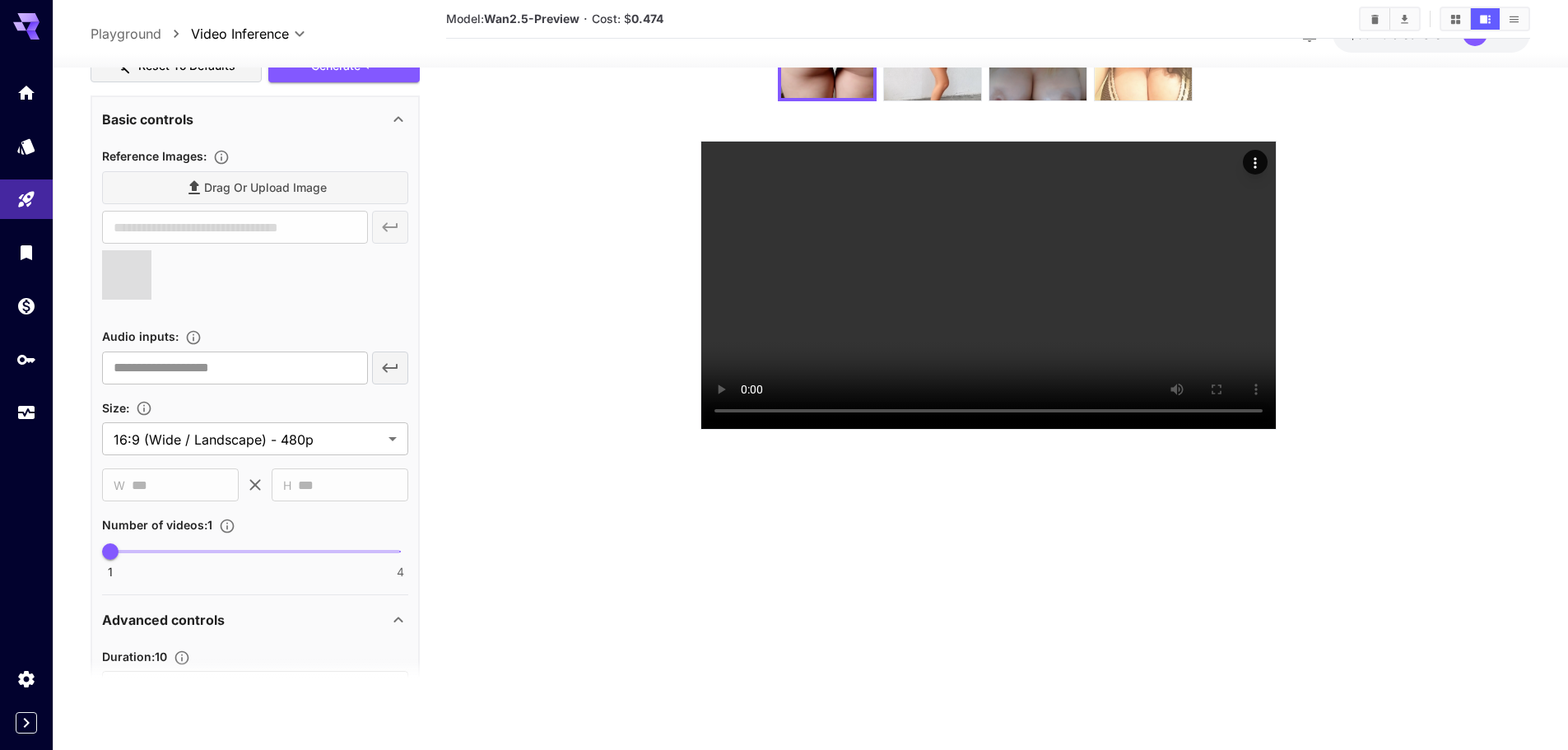
scroll to position [330, 0]
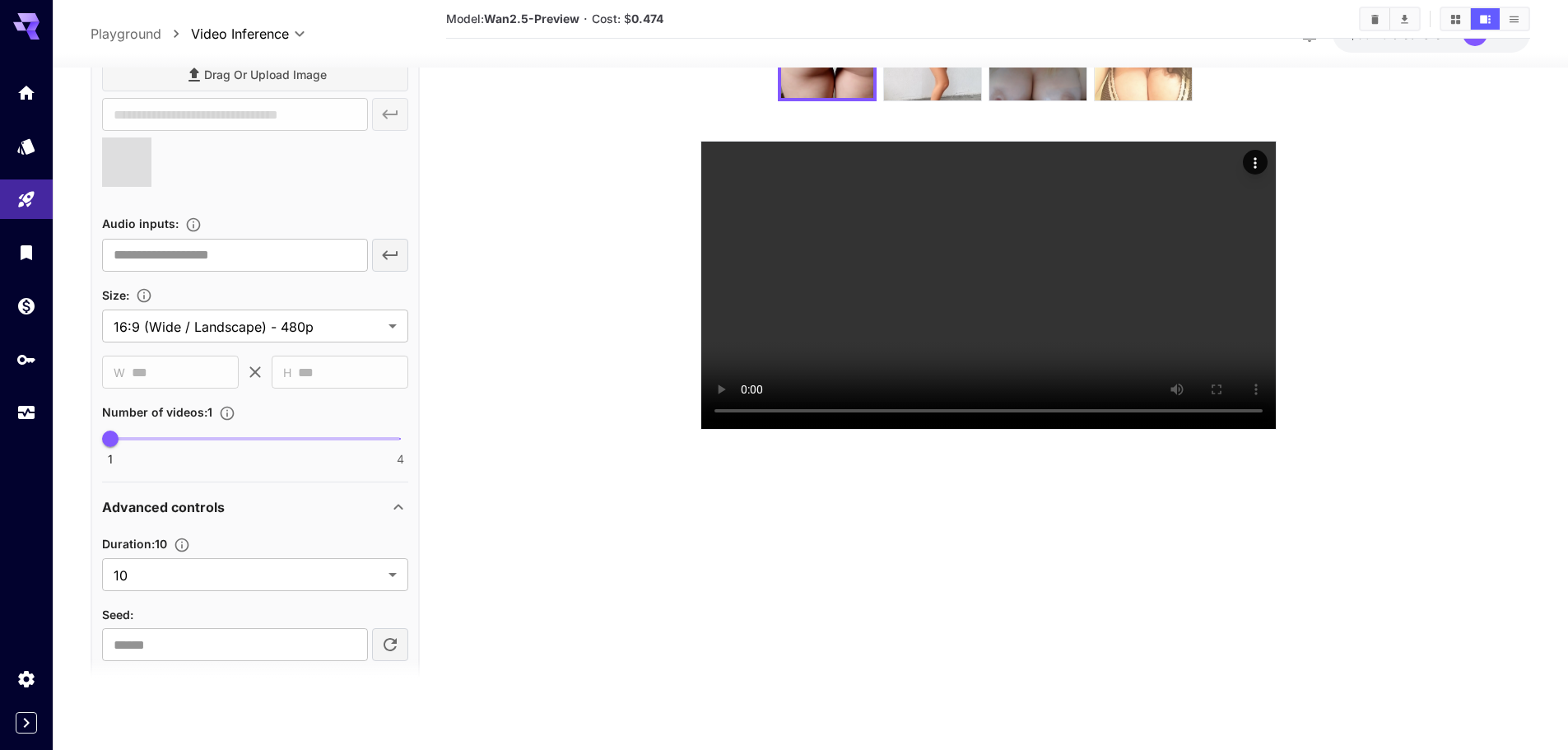
type input "**********"
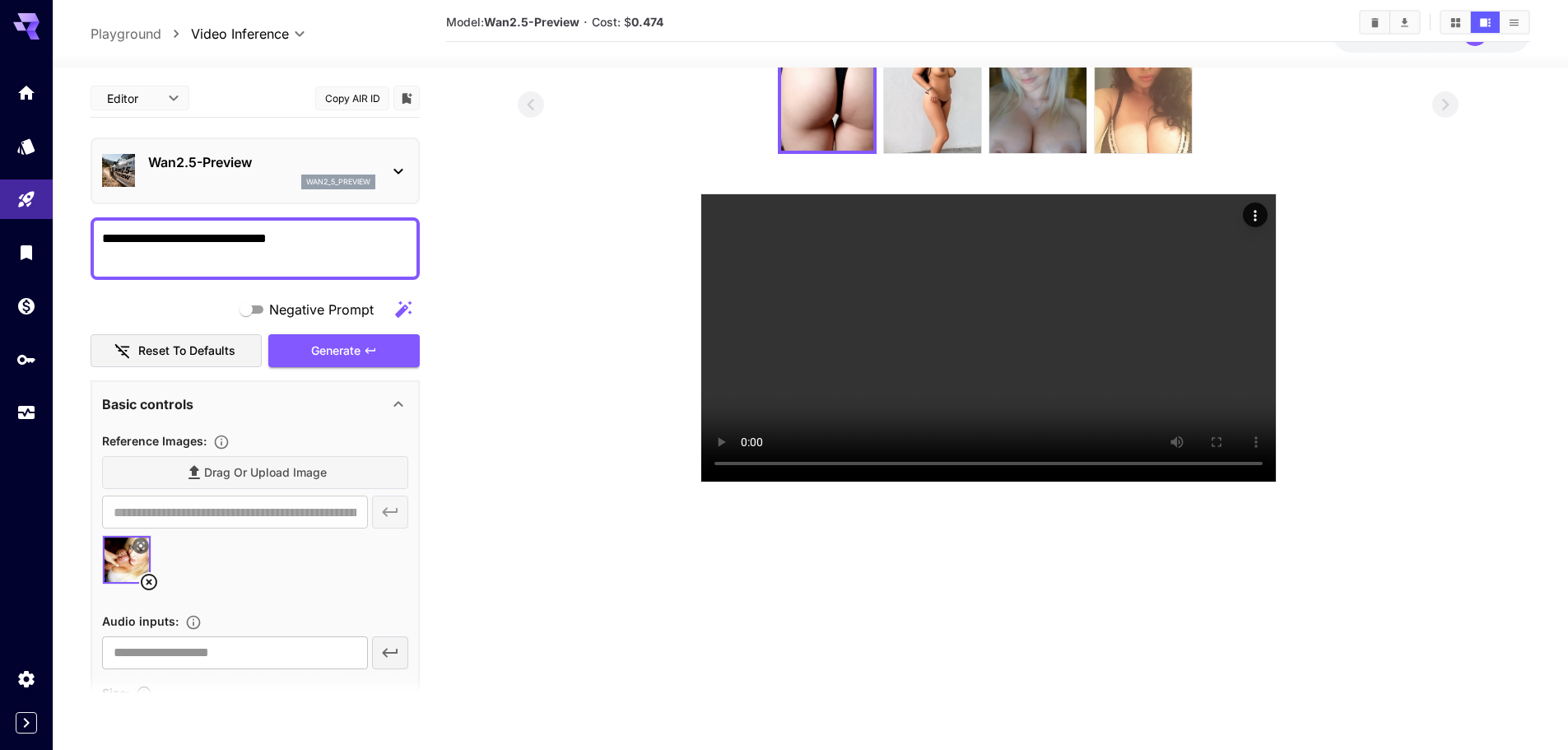
scroll to position [48, 0]
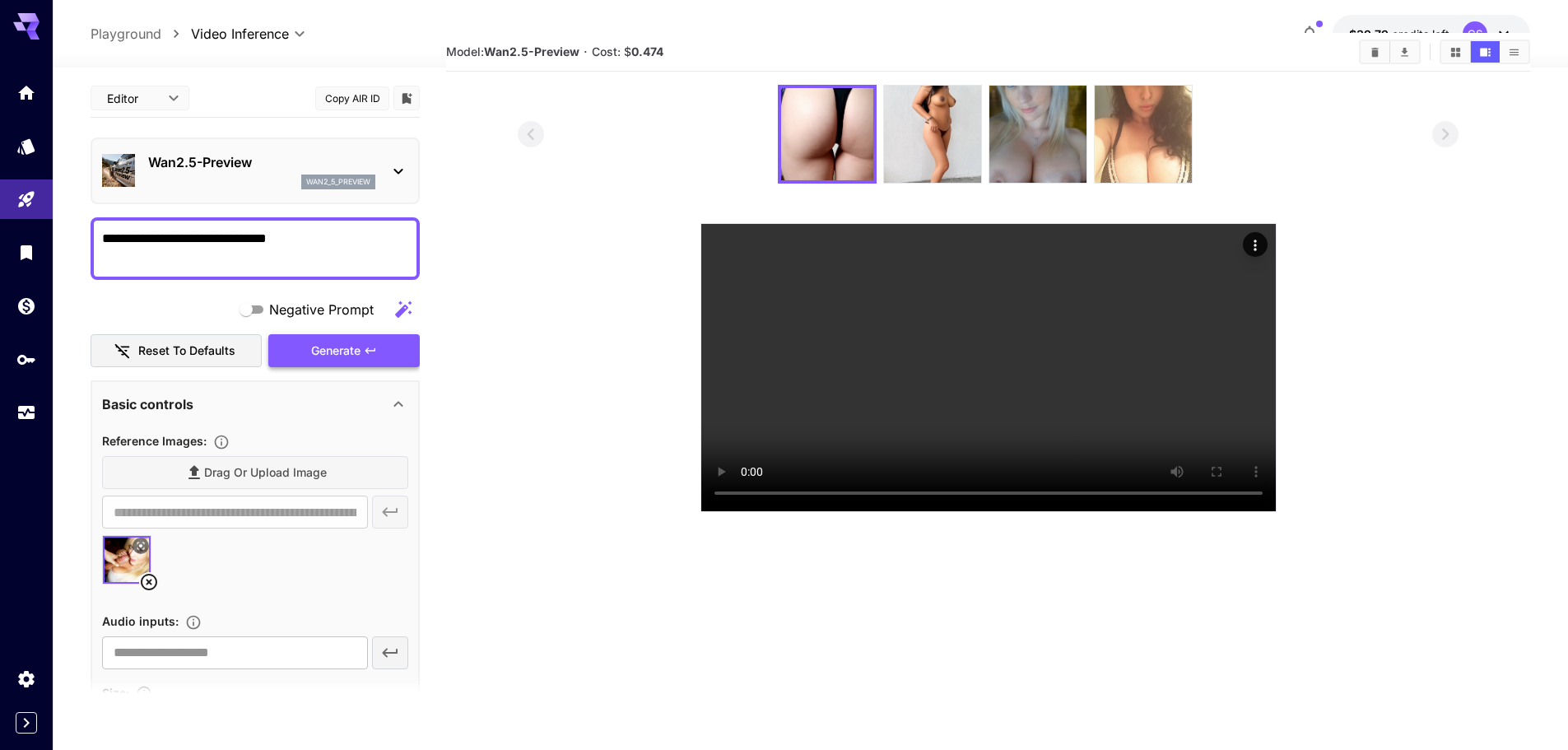
type textarea "**********"
click at [322, 336] on div "Generate" at bounding box center [344, 351] width 151 height 34
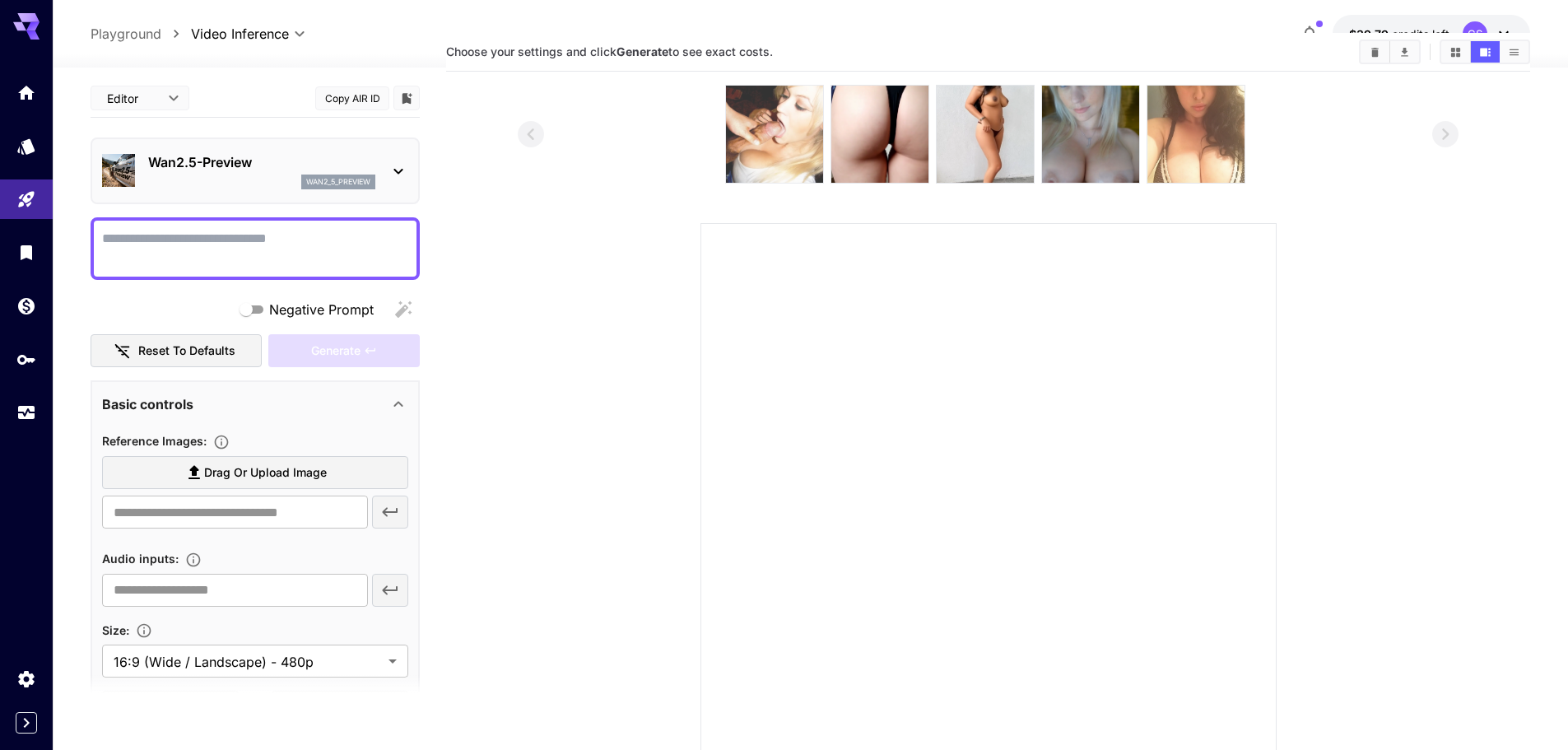
click at [743, 147] on img at bounding box center [774, 133] width 97 height 97
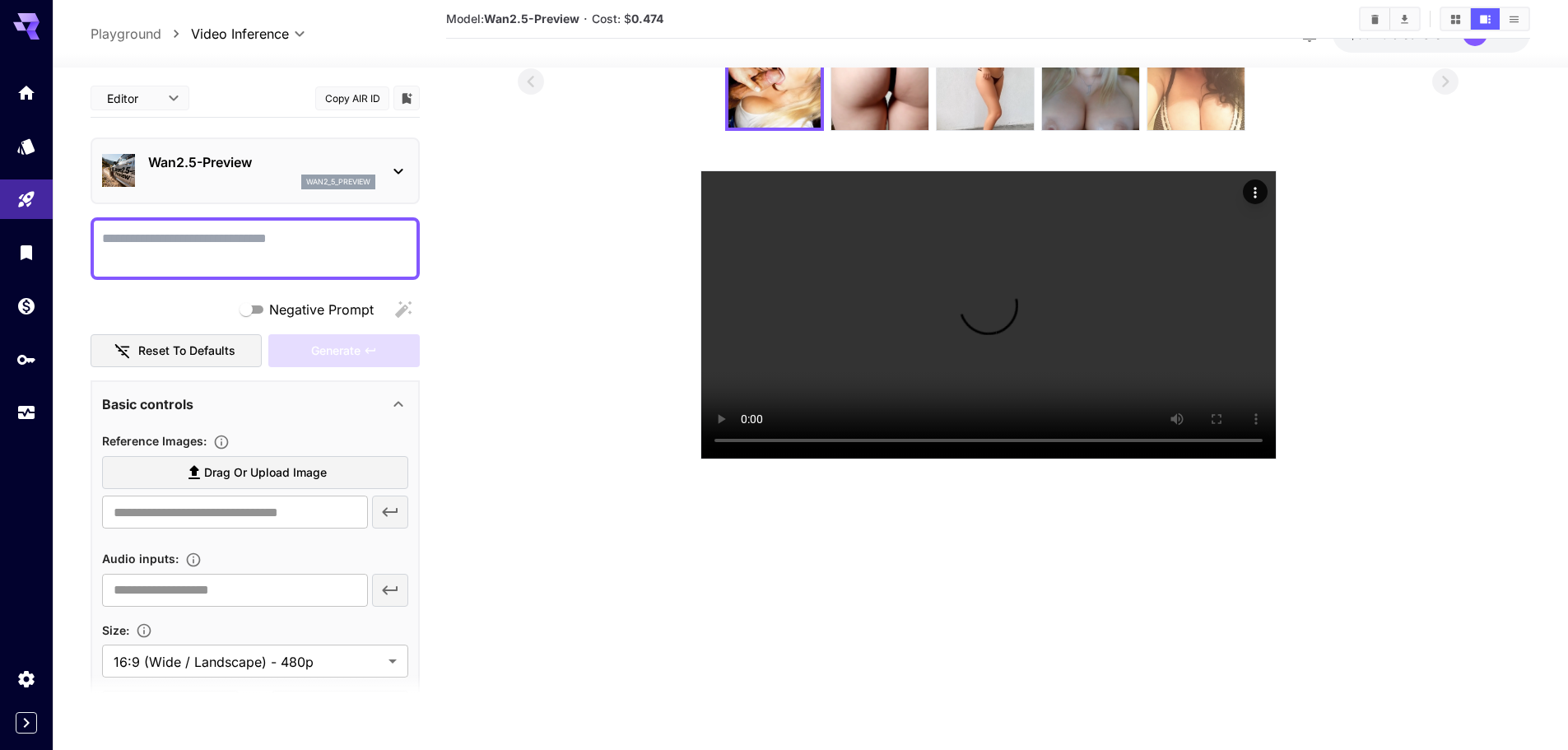
scroll to position [130, 0]
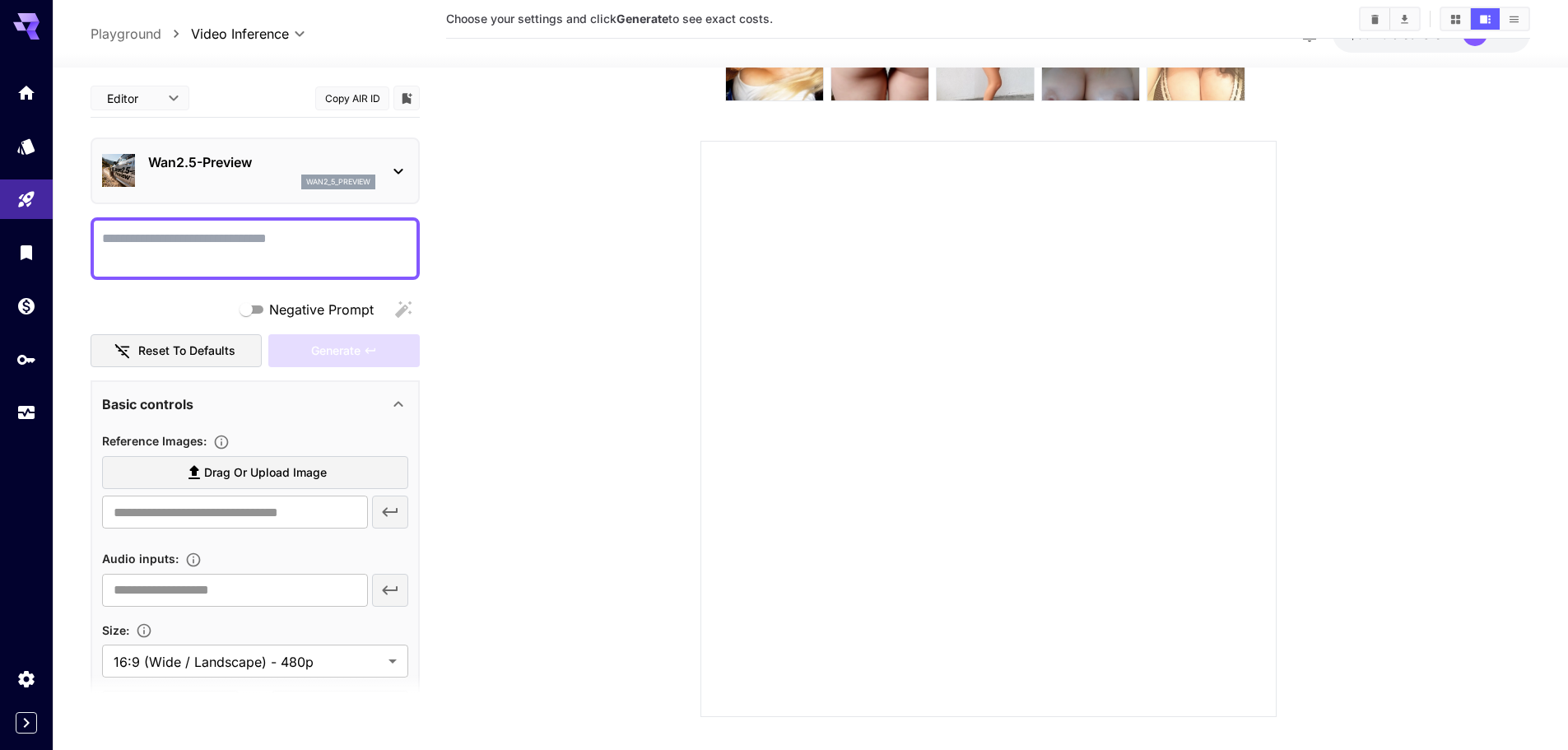
click at [943, 489] on div at bounding box center [989, 429] width 577 height 577
click at [770, 99] on img at bounding box center [774, 51] width 97 height 97
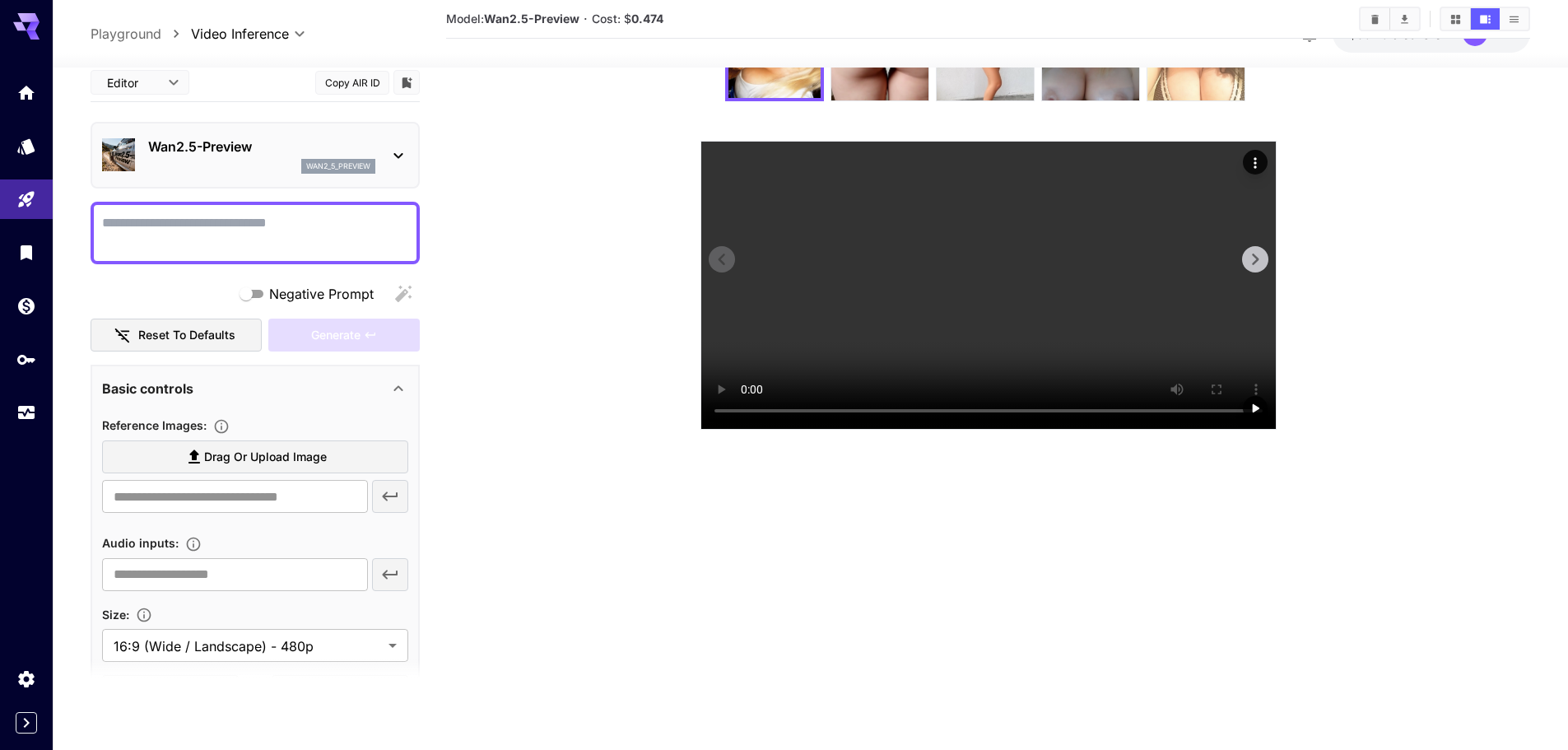
click at [949, 429] on video at bounding box center [989, 285] width 575 height 287
